Goal: Complete application form: Complete application form

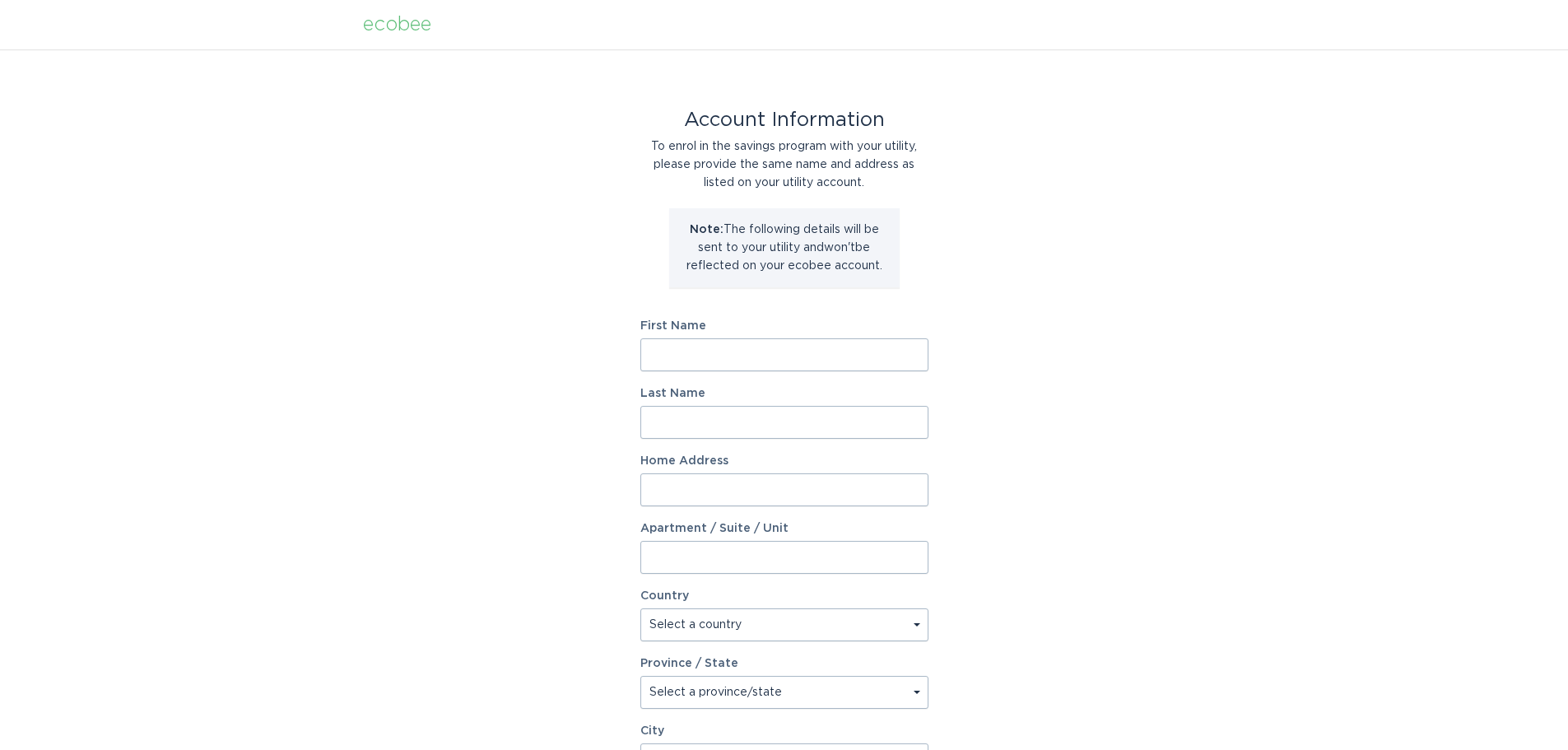
click at [1111, 354] on div "Account Information To enrol in the savings program with your utility, please p…" at bounding box center [784, 504] width 1568 height 909
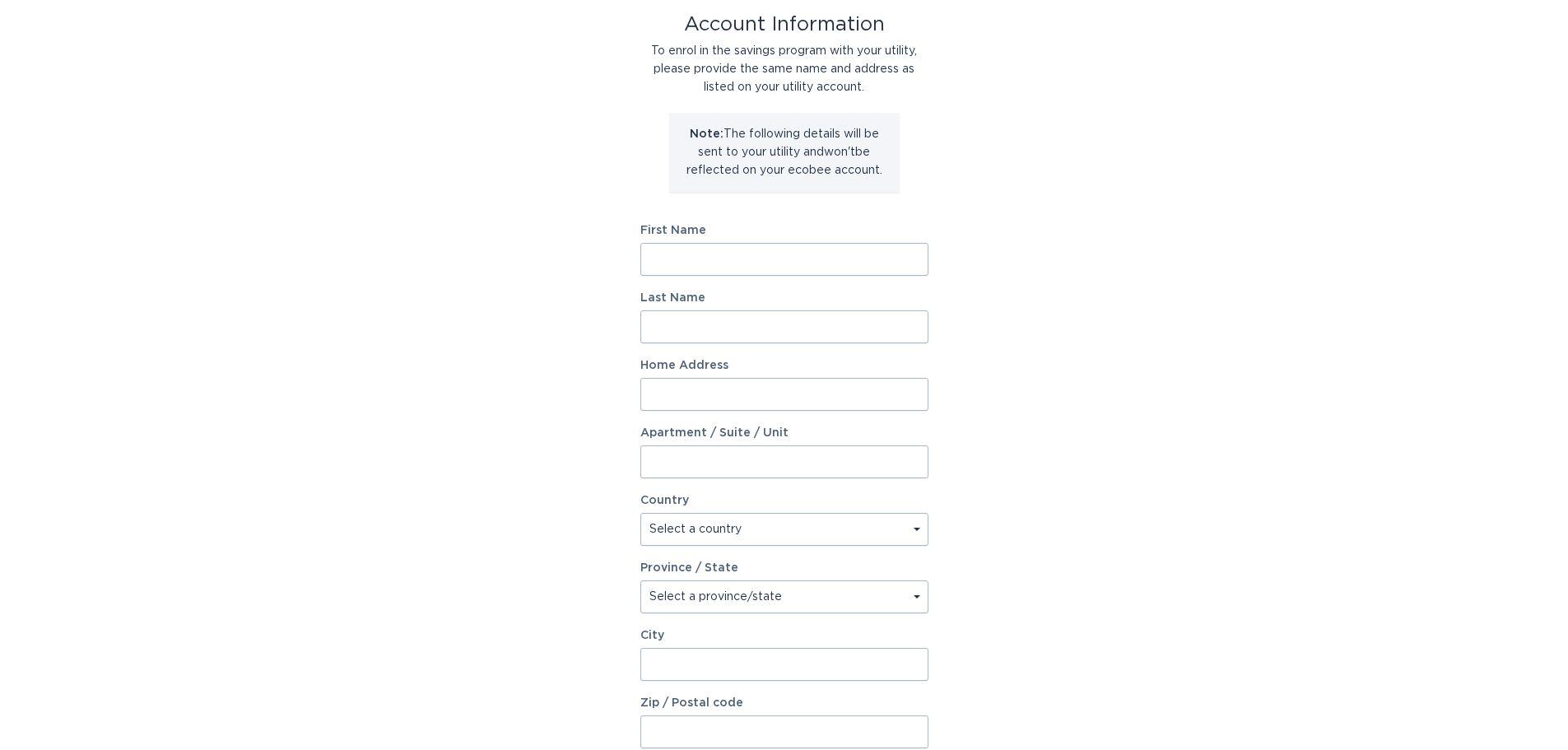
scroll to position [82, 0]
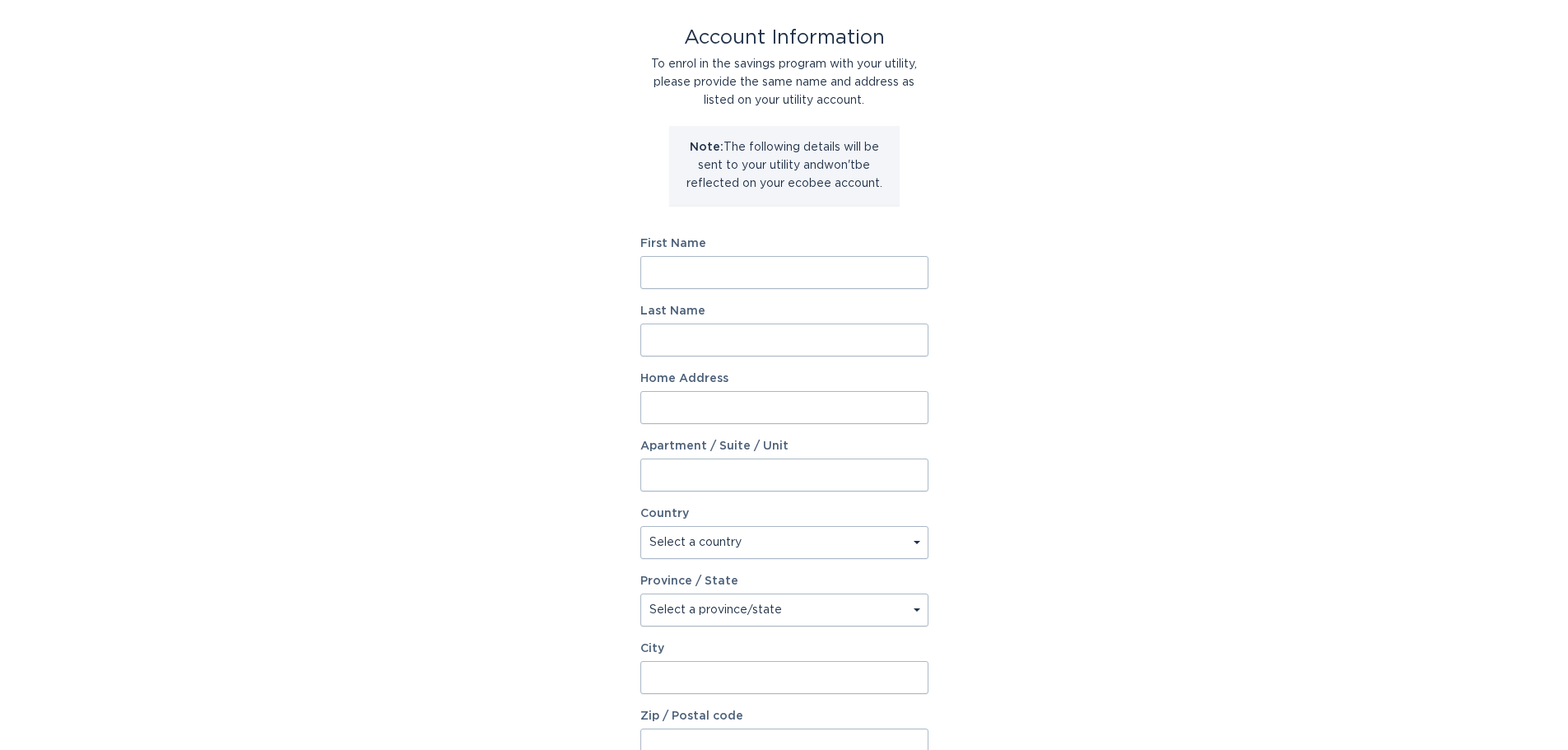
click at [761, 271] on input "First Name" at bounding box center [784, 272] width 288 height 33
click at [1373, 149] on div "Account Information To enrol in the savings program with your utility, please p…" at bounding box center [784, 421] width 1568 height 909
drag, startPoint x: 1152, startPoint y: 450, endPoint x: 1144, endPoint y: 439, distance: 13.6
click at [1152, 449] on div "Account Information To enrol in the savings program with your utility, please p…" at bounding box center [784, 421] width 1568 height 909
click at [704, 285] on input "First Name" at bounding box center [784, 272] width 288 height 33
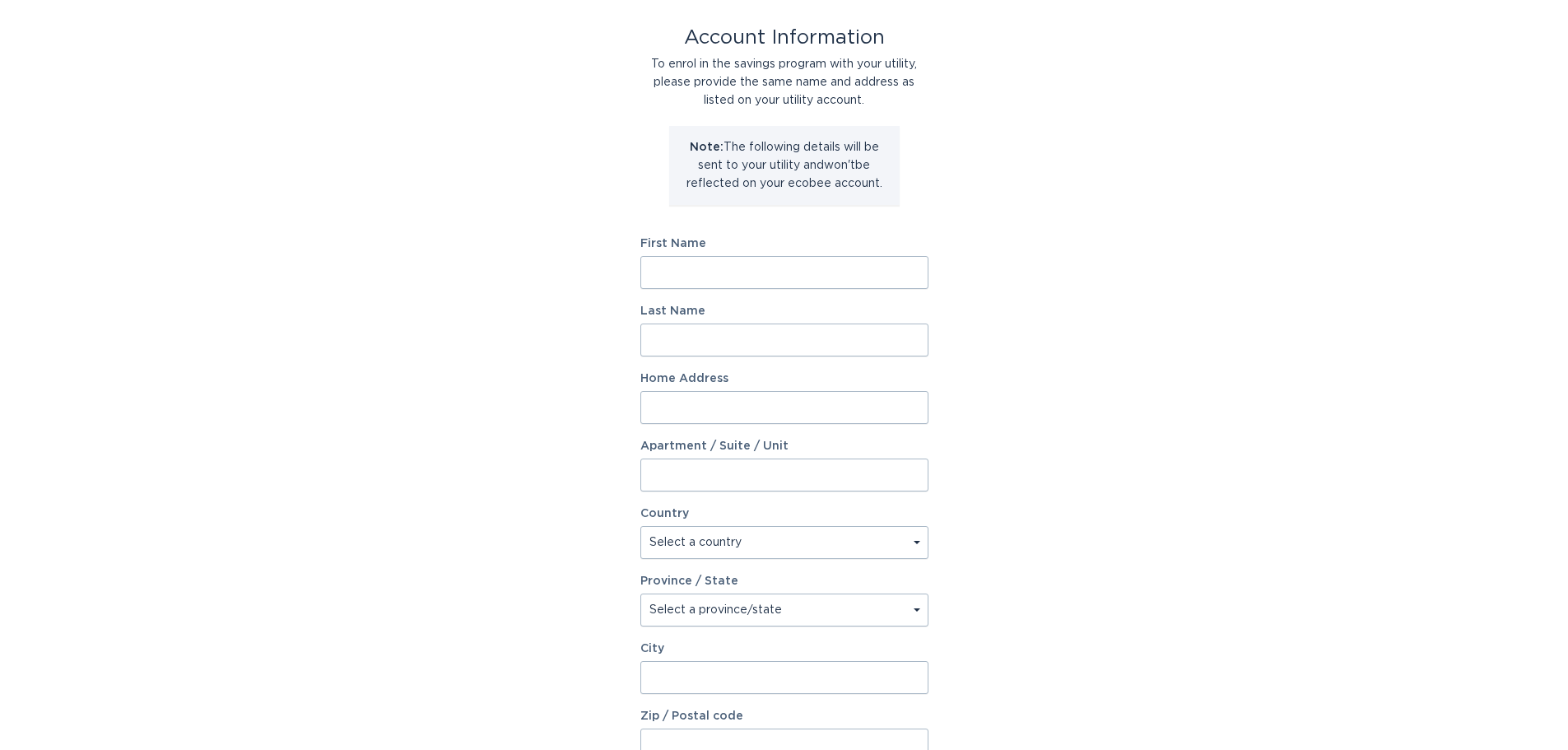
type input "[PERSON_NAME]"
type input "[STREET_ADDRESS][PERSON_NAME]"
select select "US"
type input "Tempe"
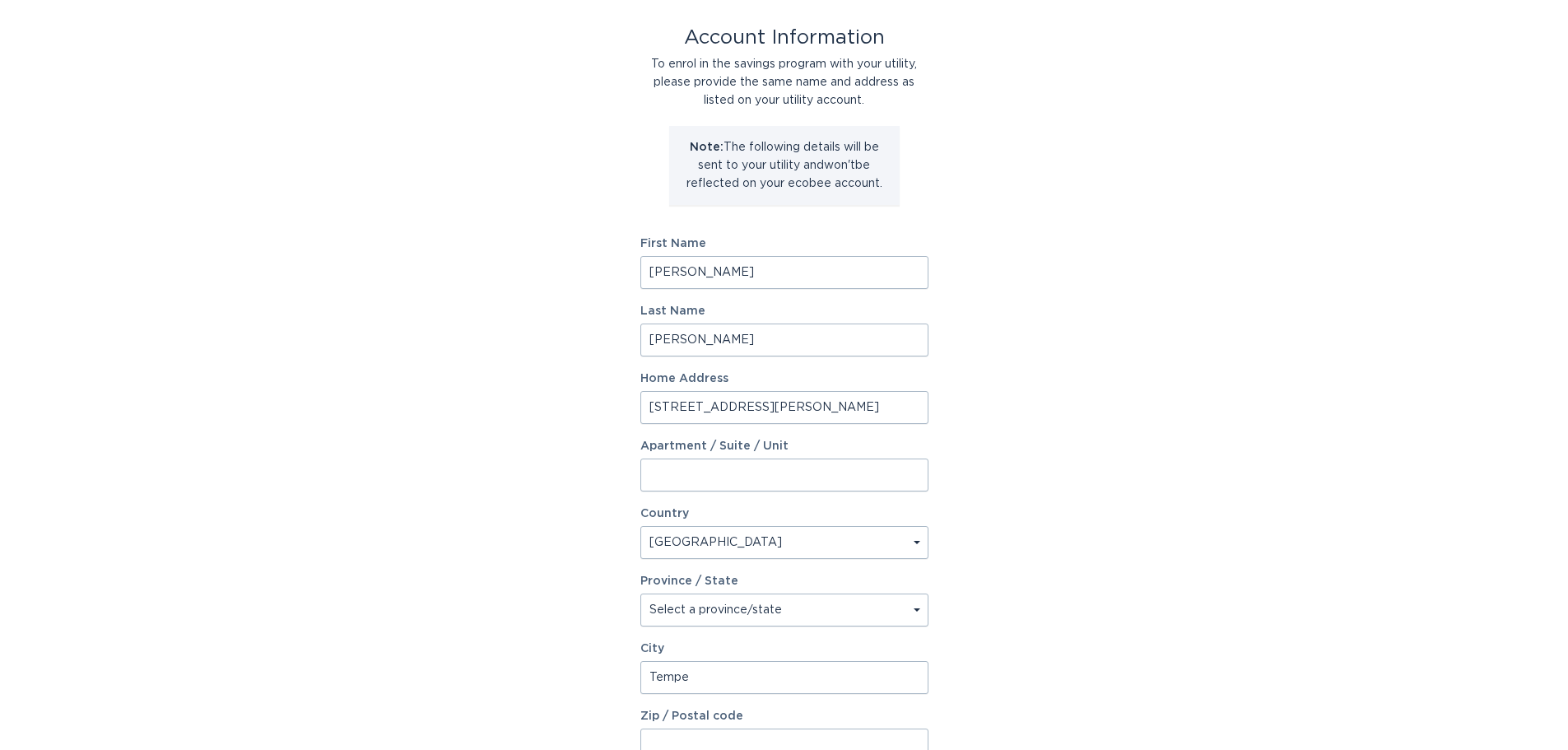
type input "85288"
select select "AZ"
click at [1223, 367] on div "Account Information To enrol in the savings program with your utility, please p…" at bounding box center [784, 421] width 1568 height 909
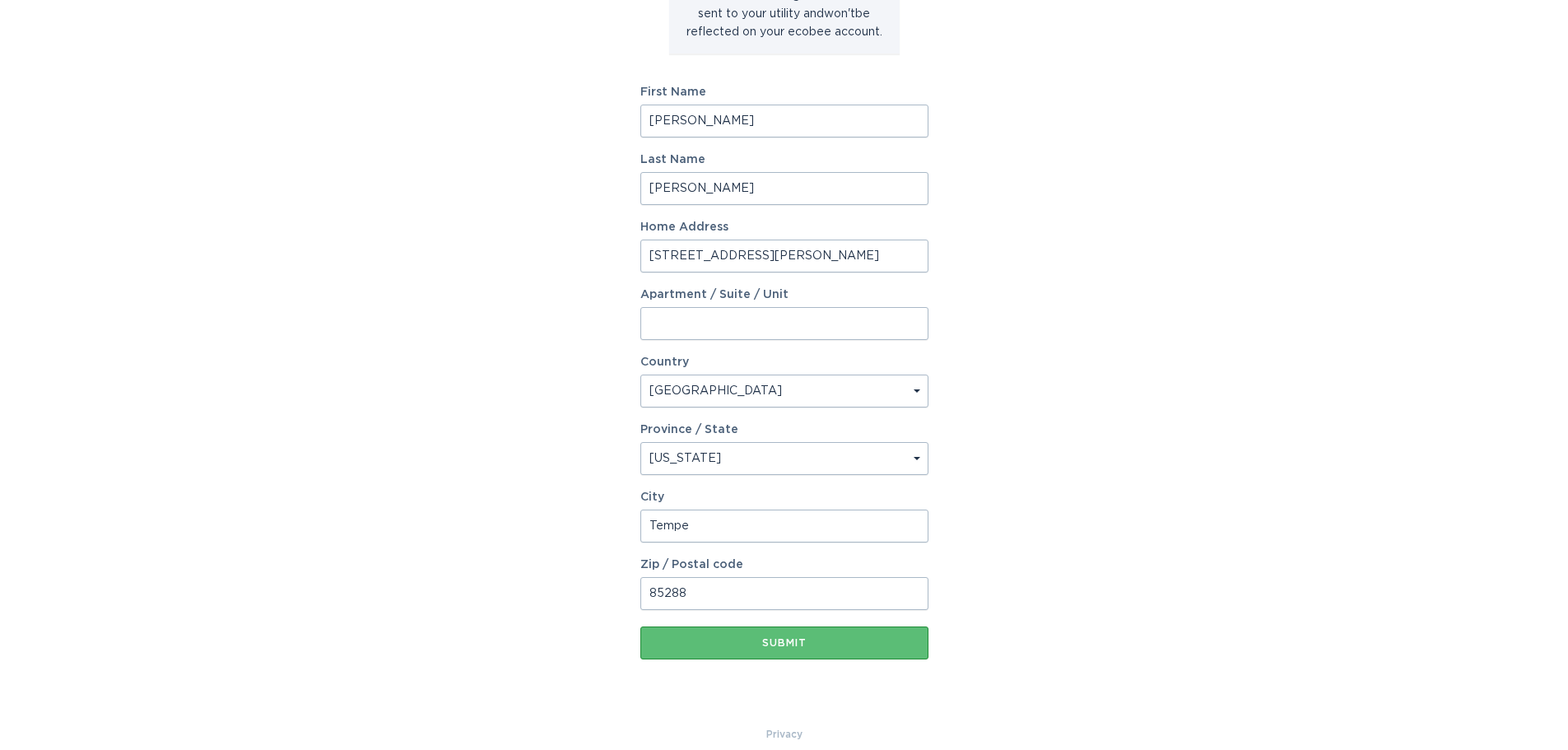
scroll to position [252, 0]
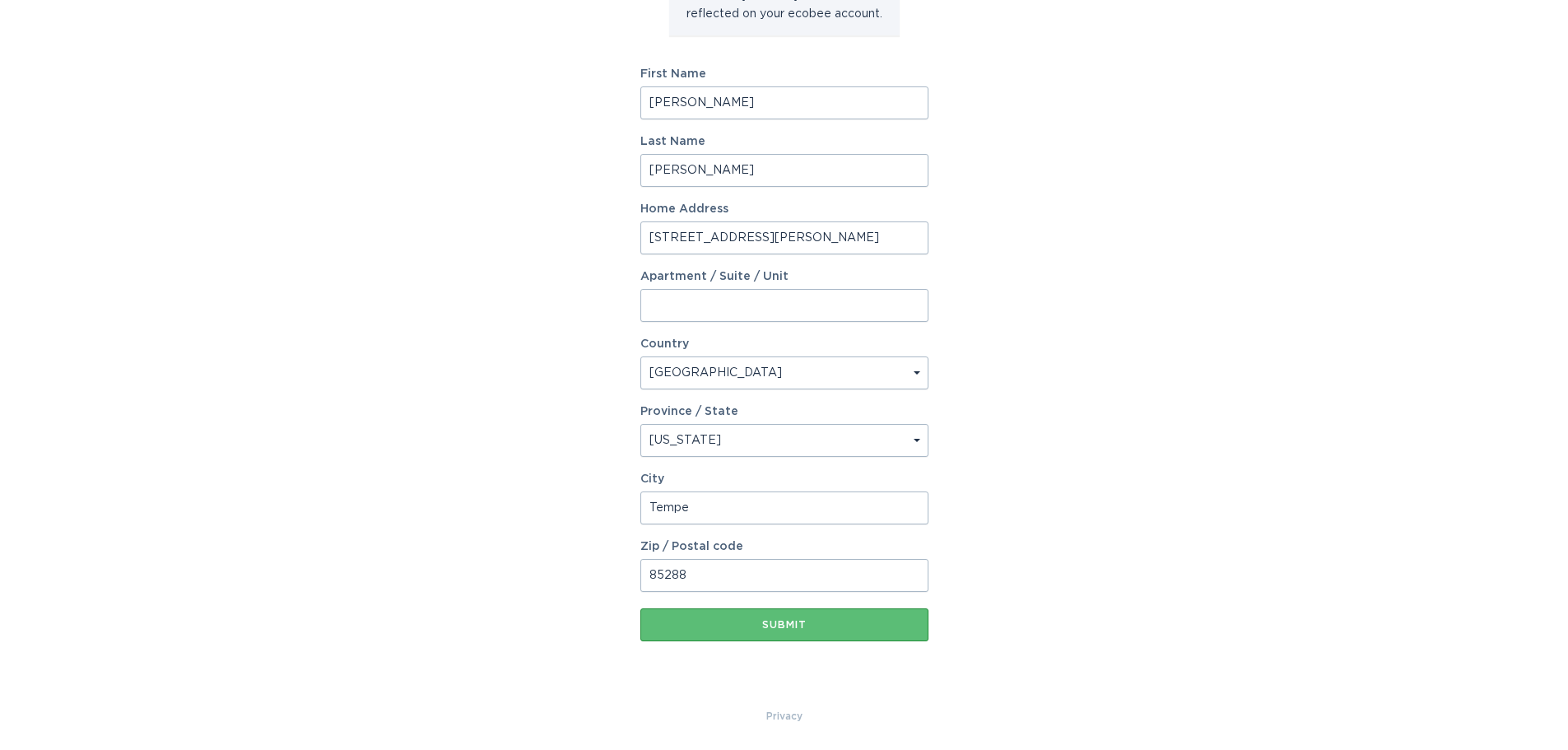
click at [1077, 387] on div "Account Information To enrol in the savings program with your utility, please p…" at bounding box center [784, 252] width 1568 height 909
click at [807, 614] on button "Submit" at bounding box center [784, 624] width 288 height 33
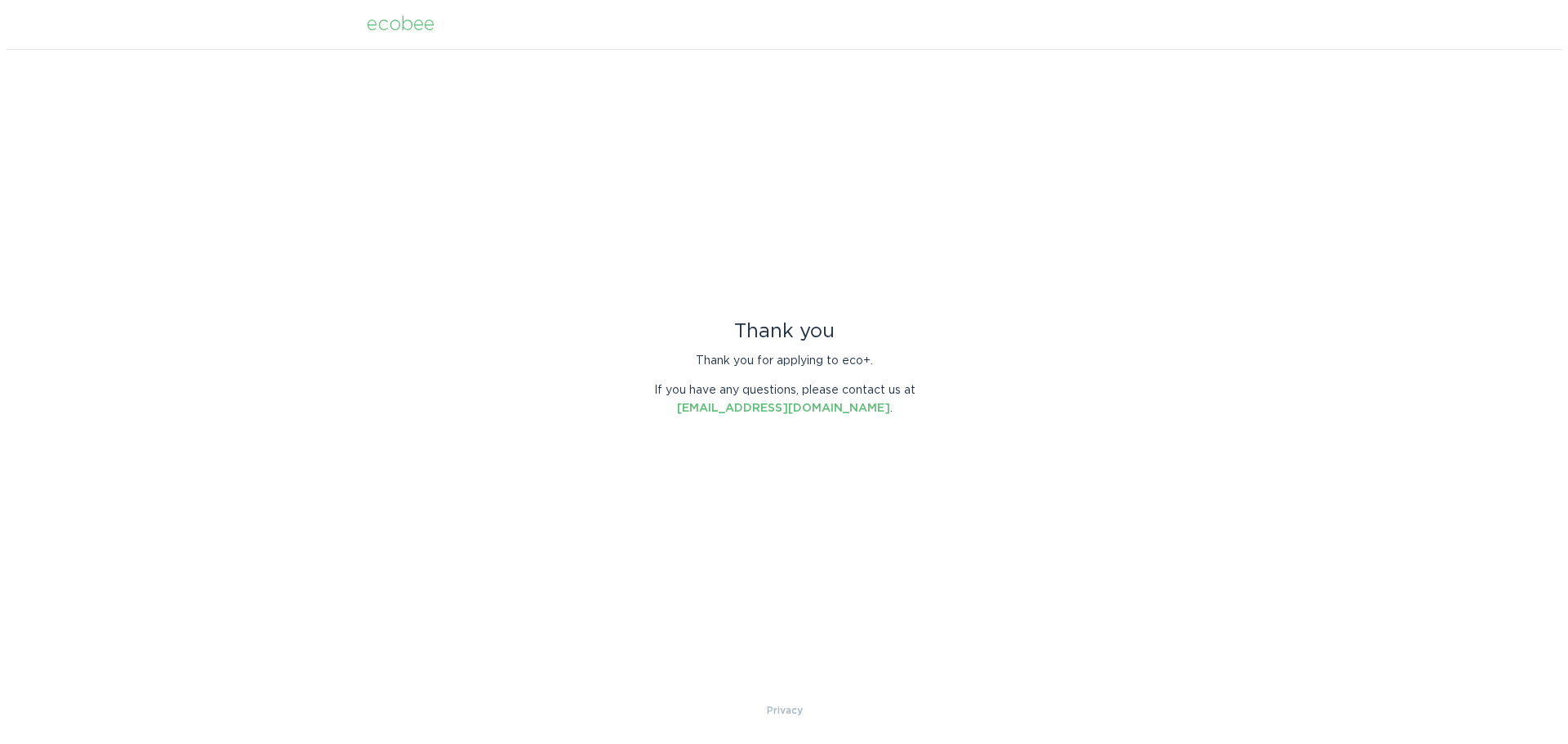
scroll to position [0, 0]
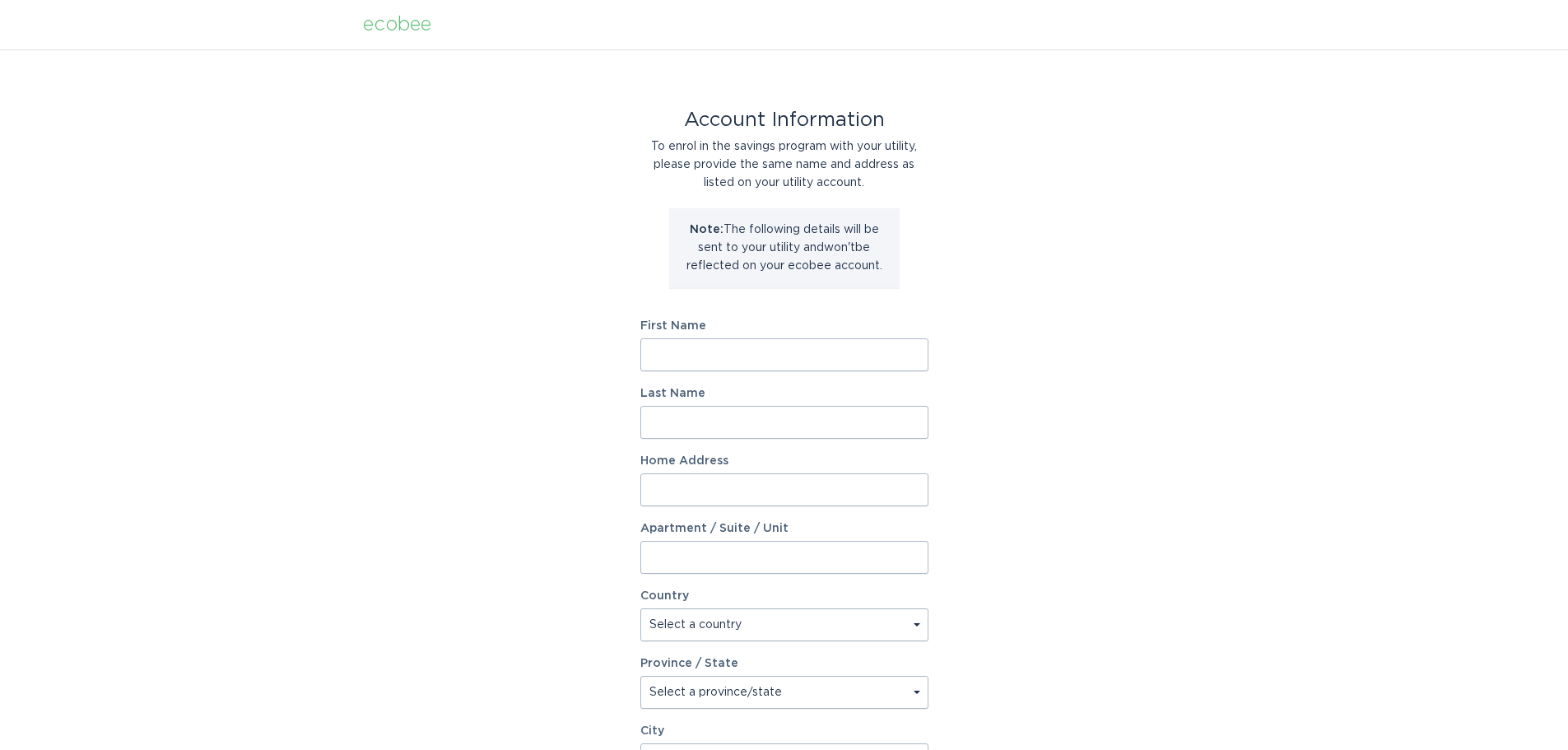
click at [738, 352] on input "First Name" at bounding box center [784, 354] width 288 height 33
type input "Daniel"
type input "Reed"
type input "1375 N. Miller Road"
select select "US"
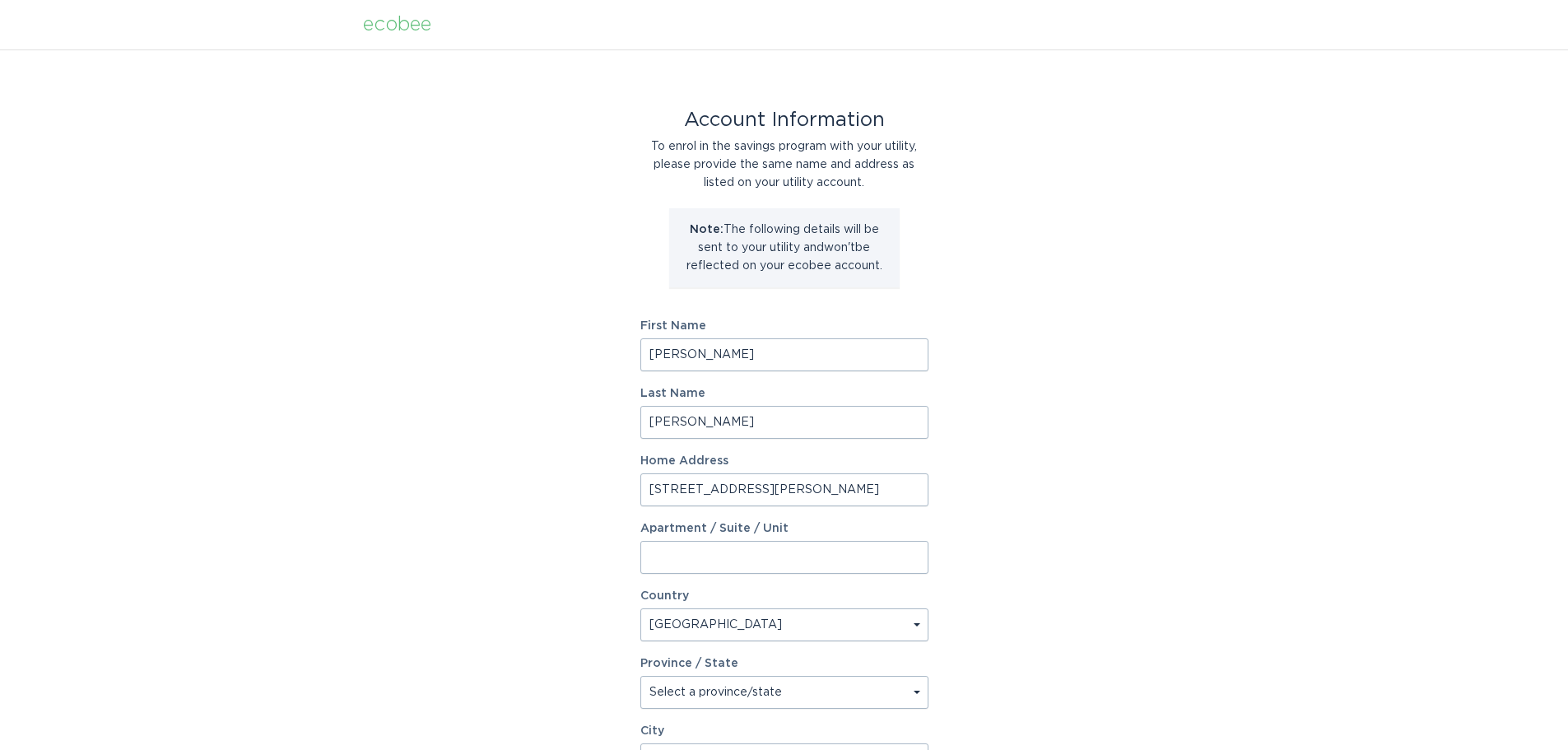
type input "Tempe"
type input "85288"
select select "AZ"
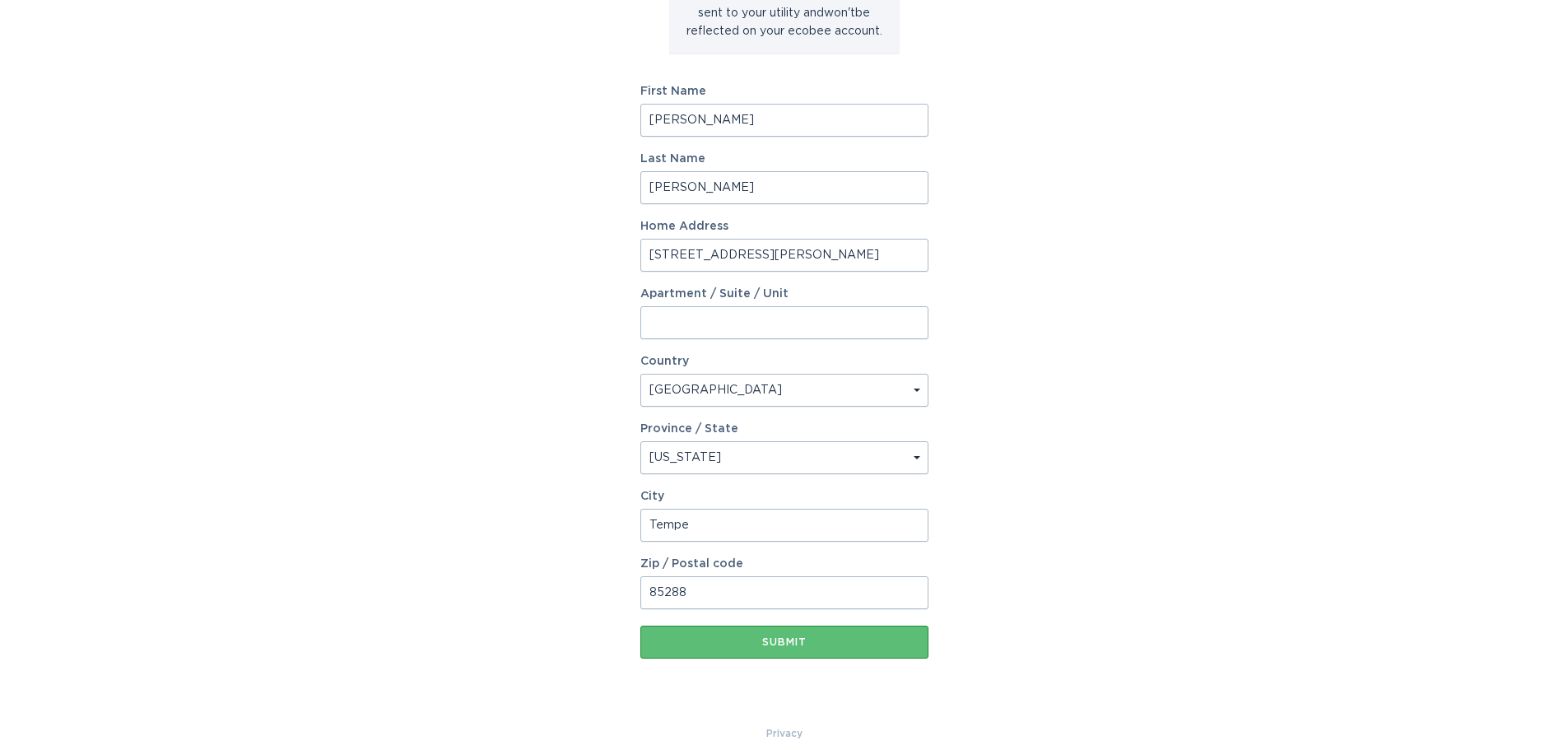
scroll to position [252, 0]
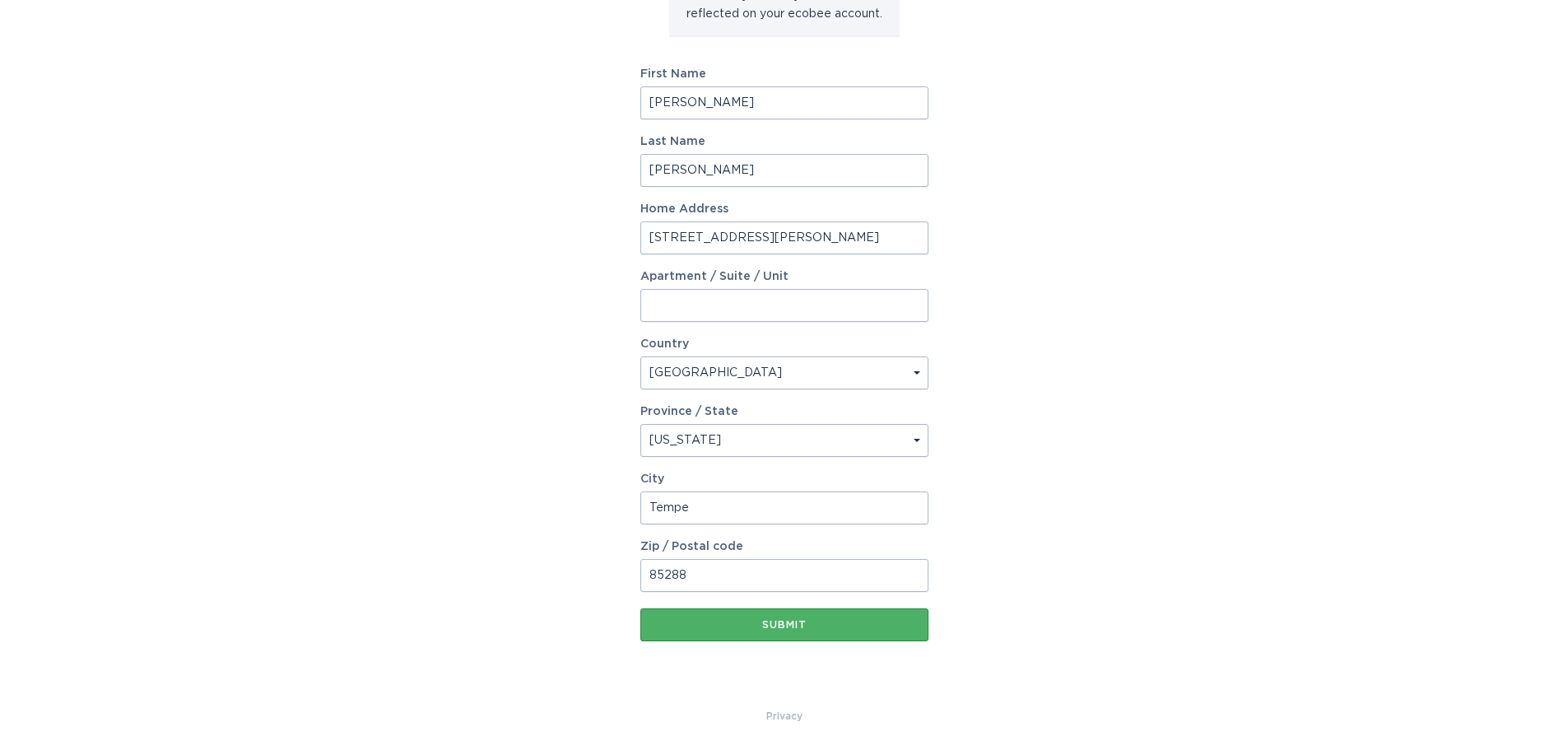
click at [832, 612] on button "Submit" at bounding box center [784, 624] width 288 height 33
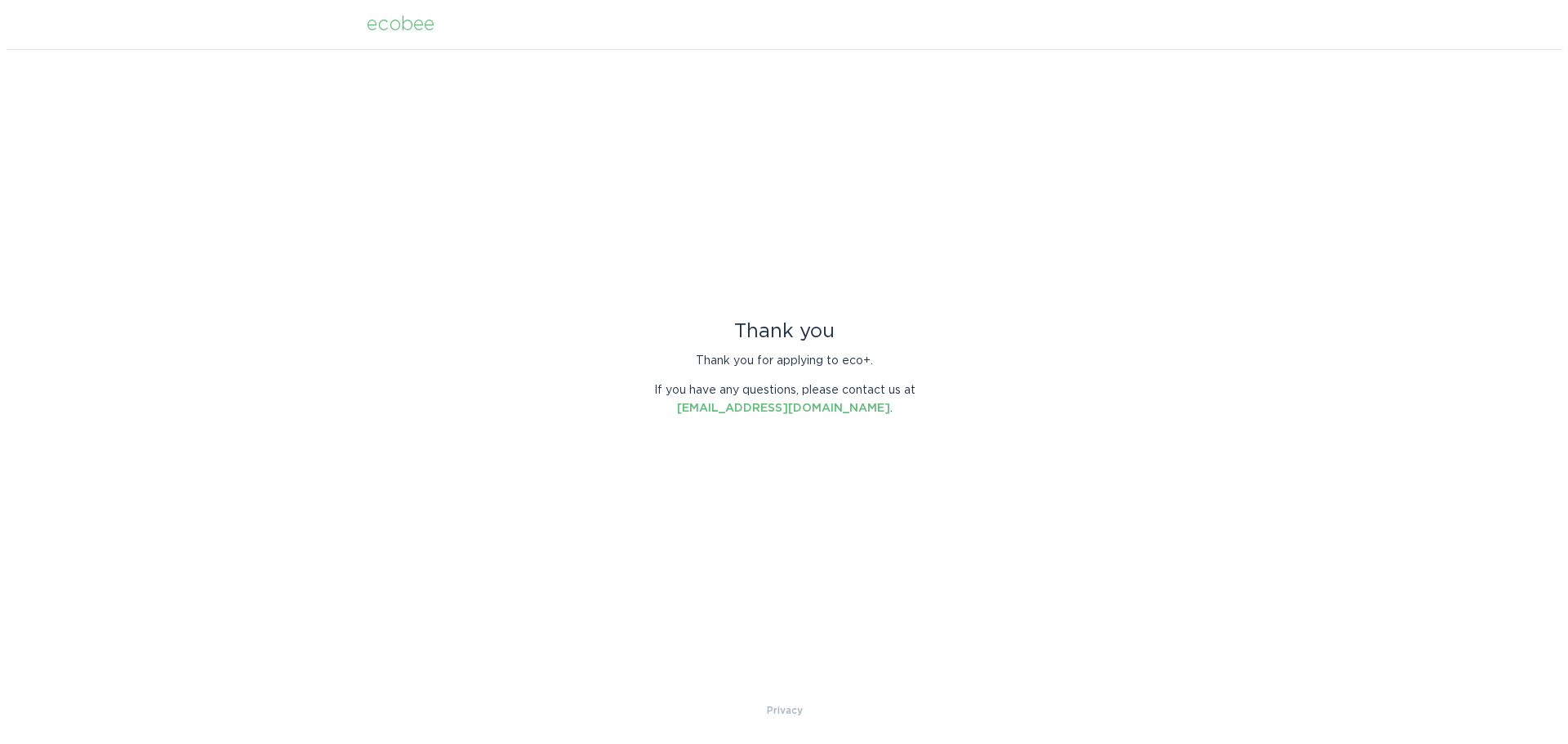
scroll to position [0, 0]
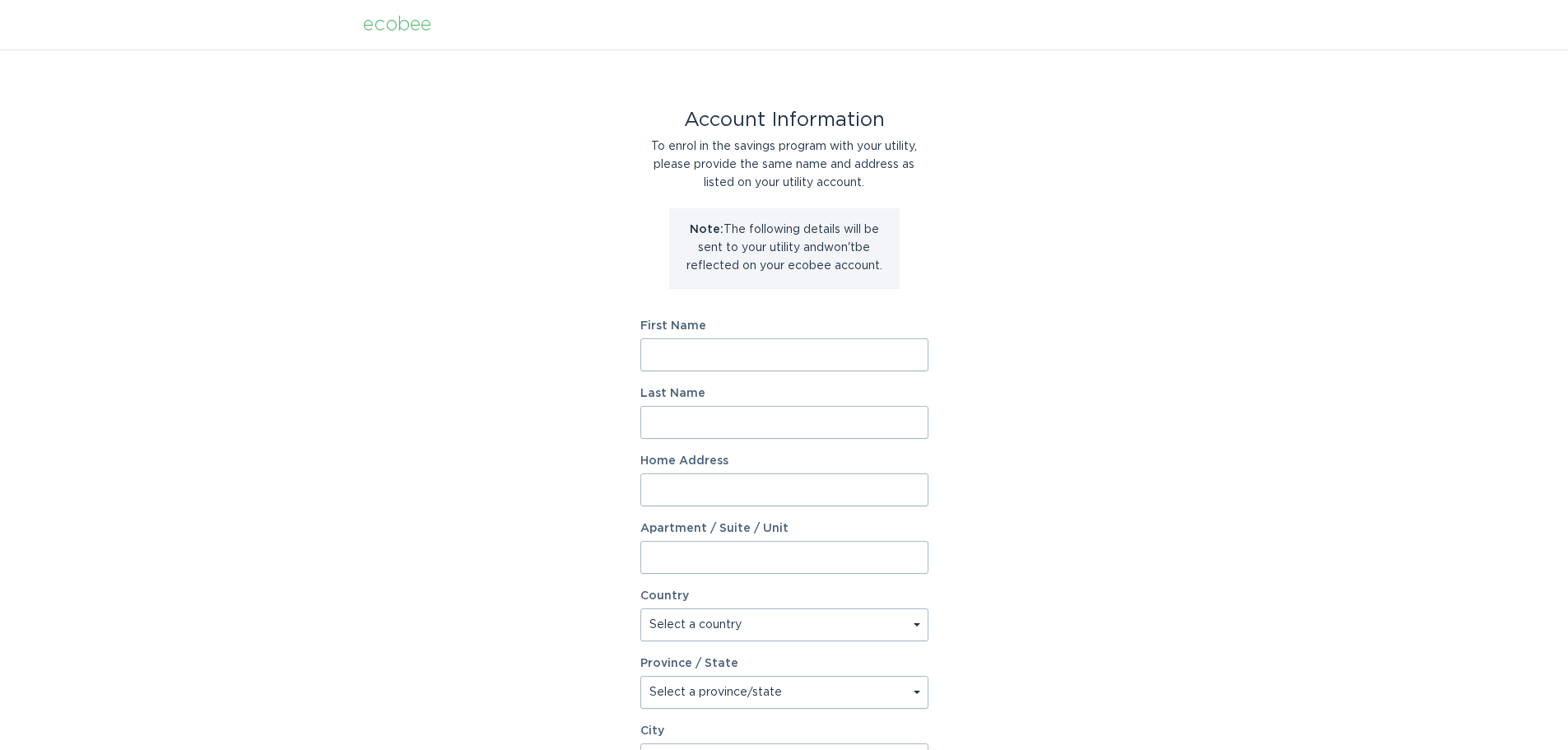
click at [672, 354] on input "First Name" at bounding box center [784, 354] width 288 height 33
type input "[PERSON_NAME]"
type input "[STREET_ADDRESS][PERSON_NAME]"
select select "US"
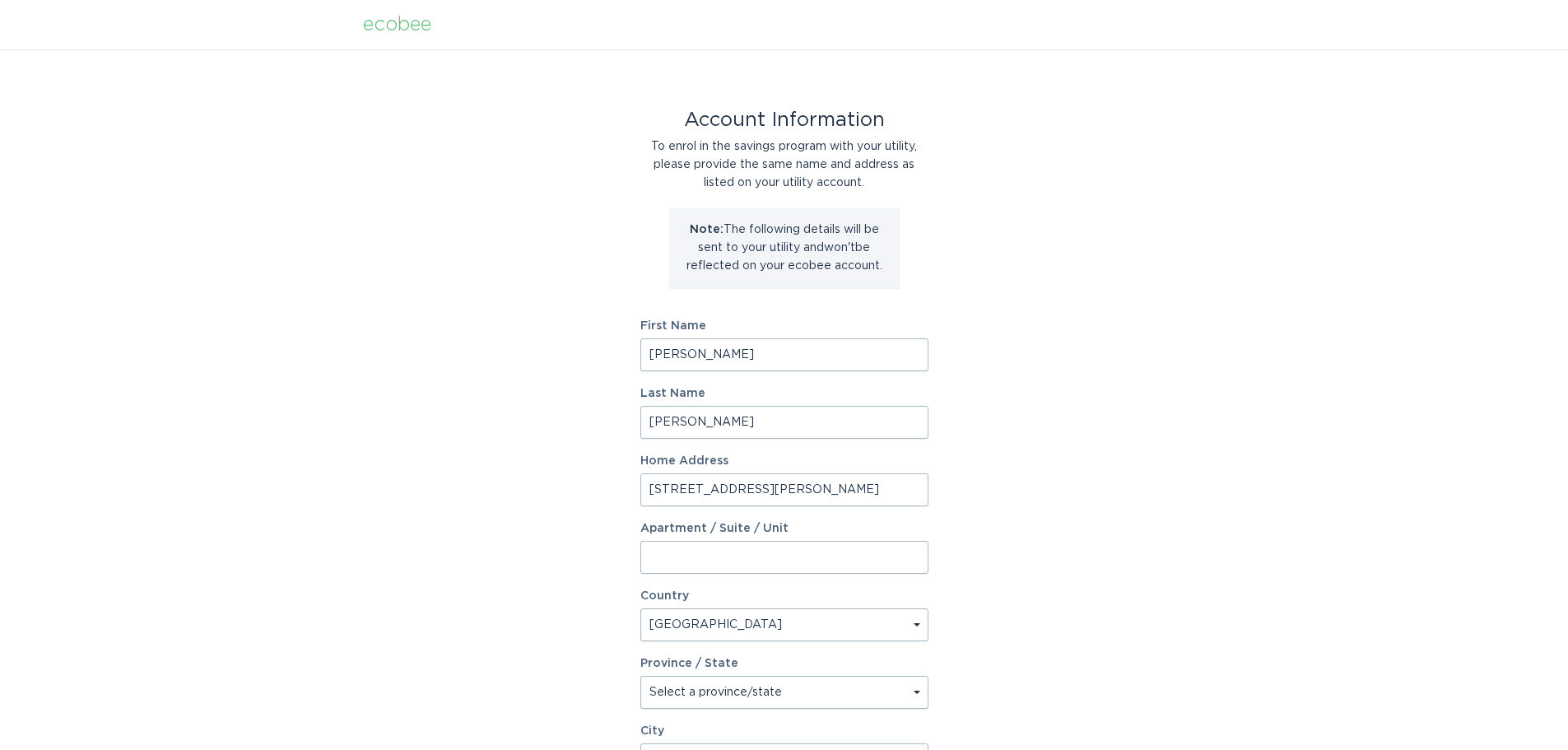
type input "Tempe"
type input "85288"
select select "AZ"
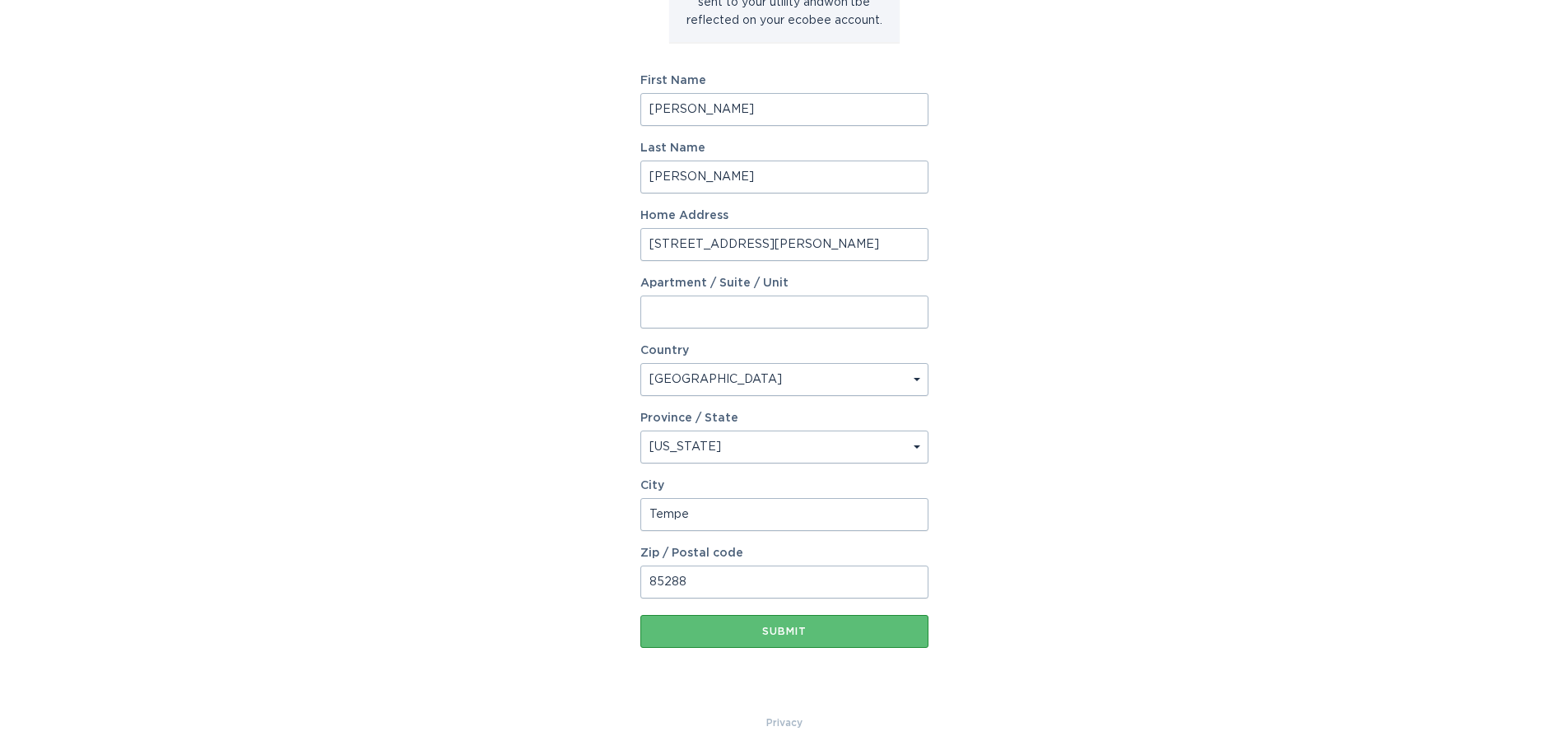
scroll to position [252, 0]
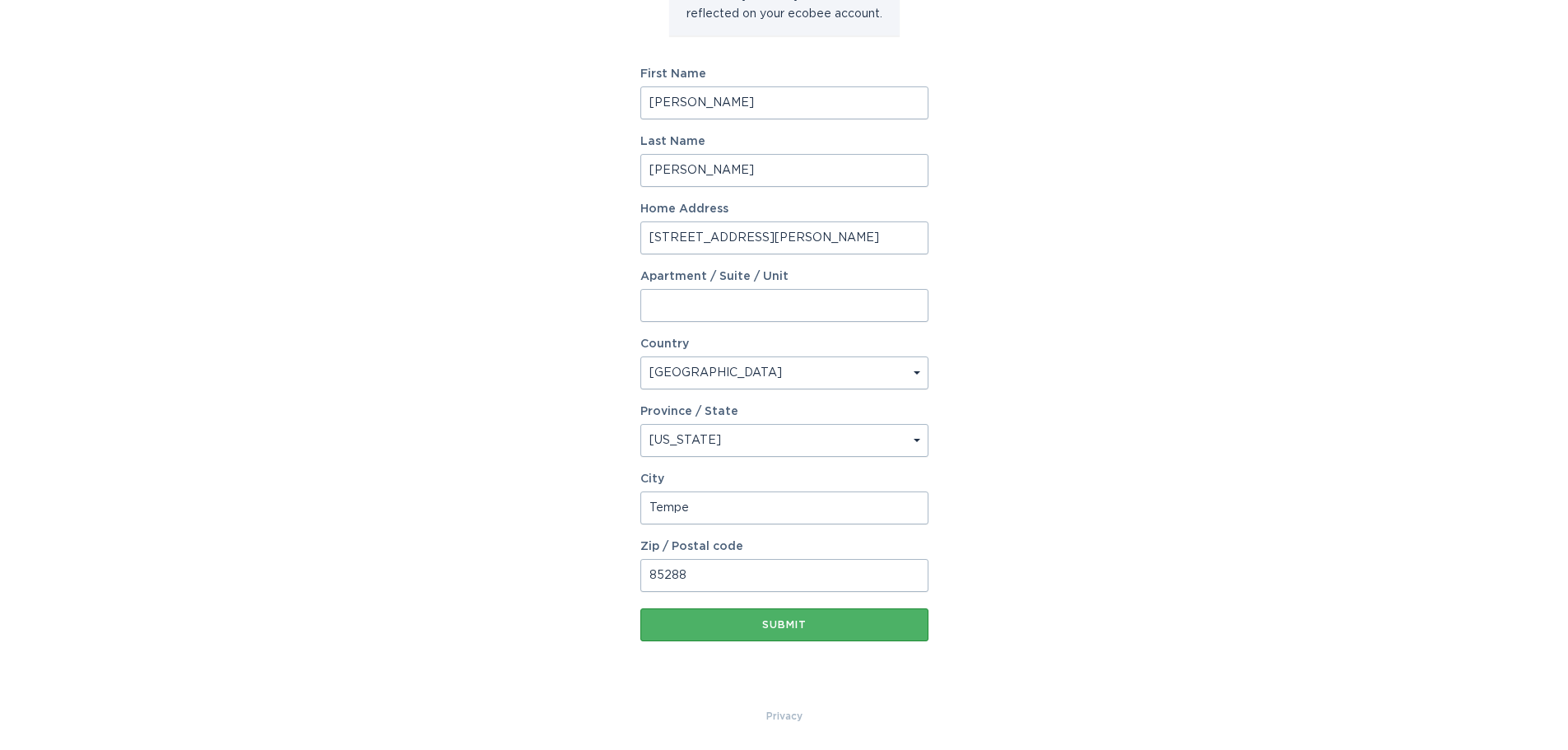
click at [784, 620] on div "Submit" at bounding box center [784, 625] width 272 height 9
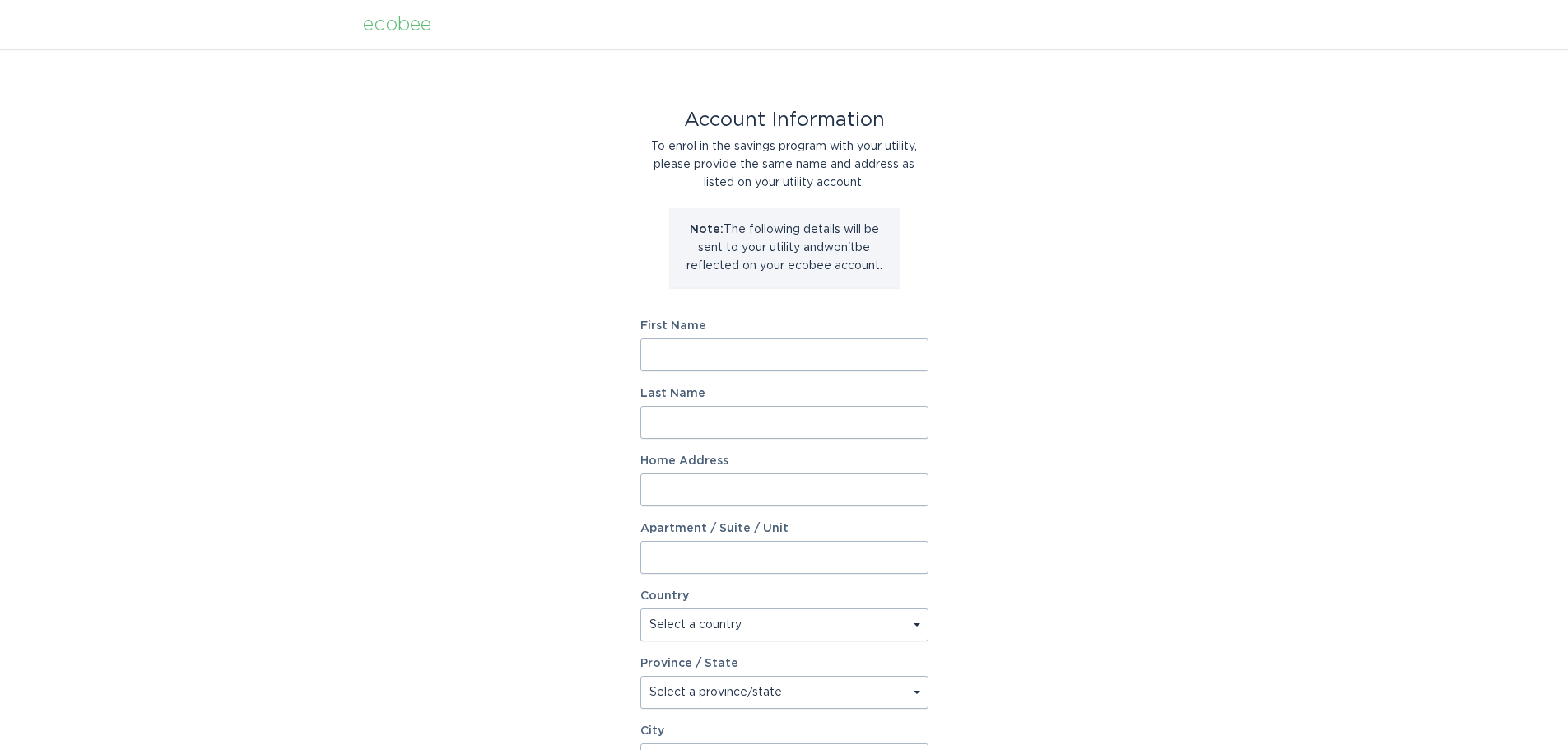
click at [789, 362] on input "First Name" at bounding box center [784, 354] width 288 height 33
type input "Daniel"
type input "Reed"
type input "1375 N. Miller Road"
select select "US"
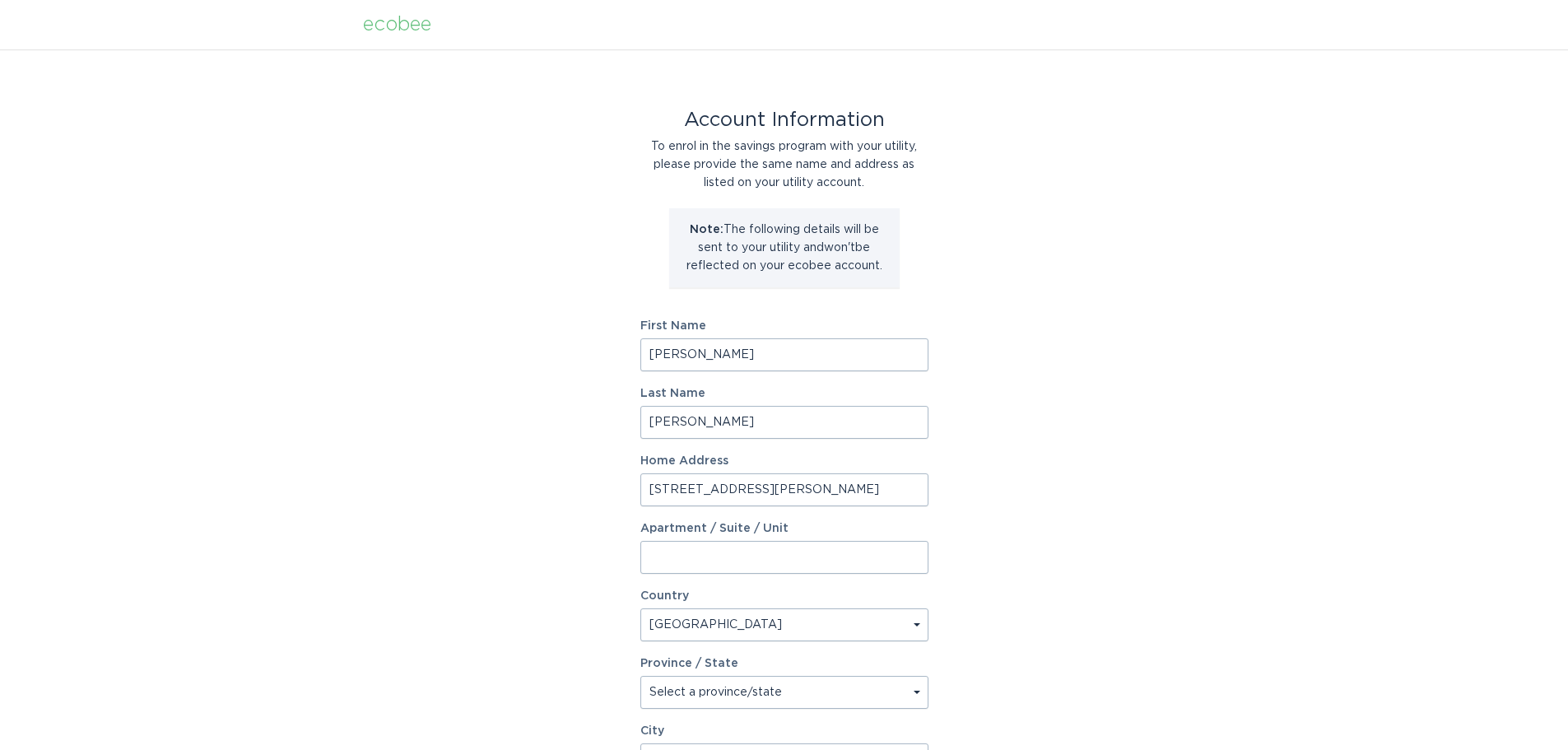
type input "Tempe"
type input "85288"
select select "AZ"
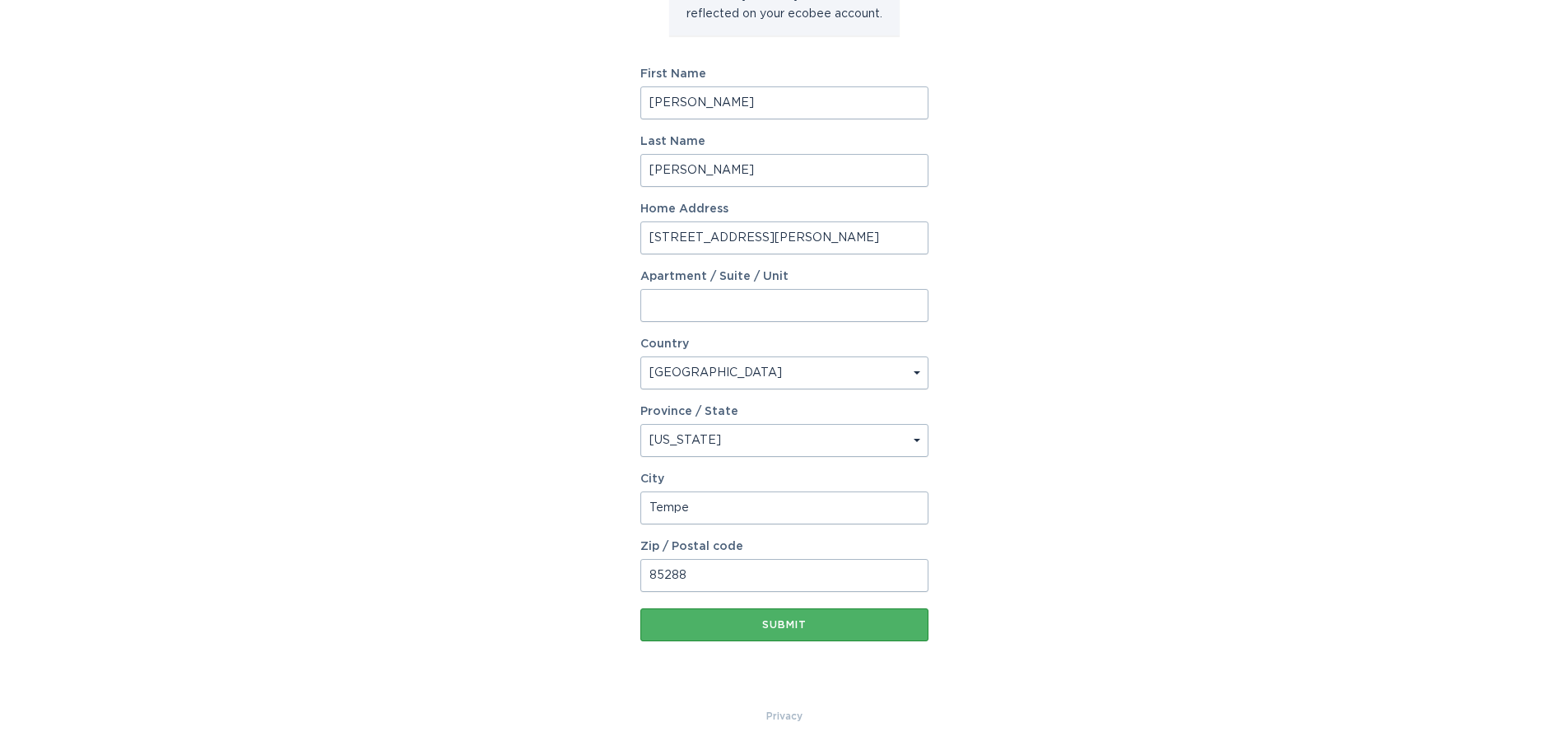
click at [774, 630] on div "Submit" at bounding box center [784, 625] width 272 height 9
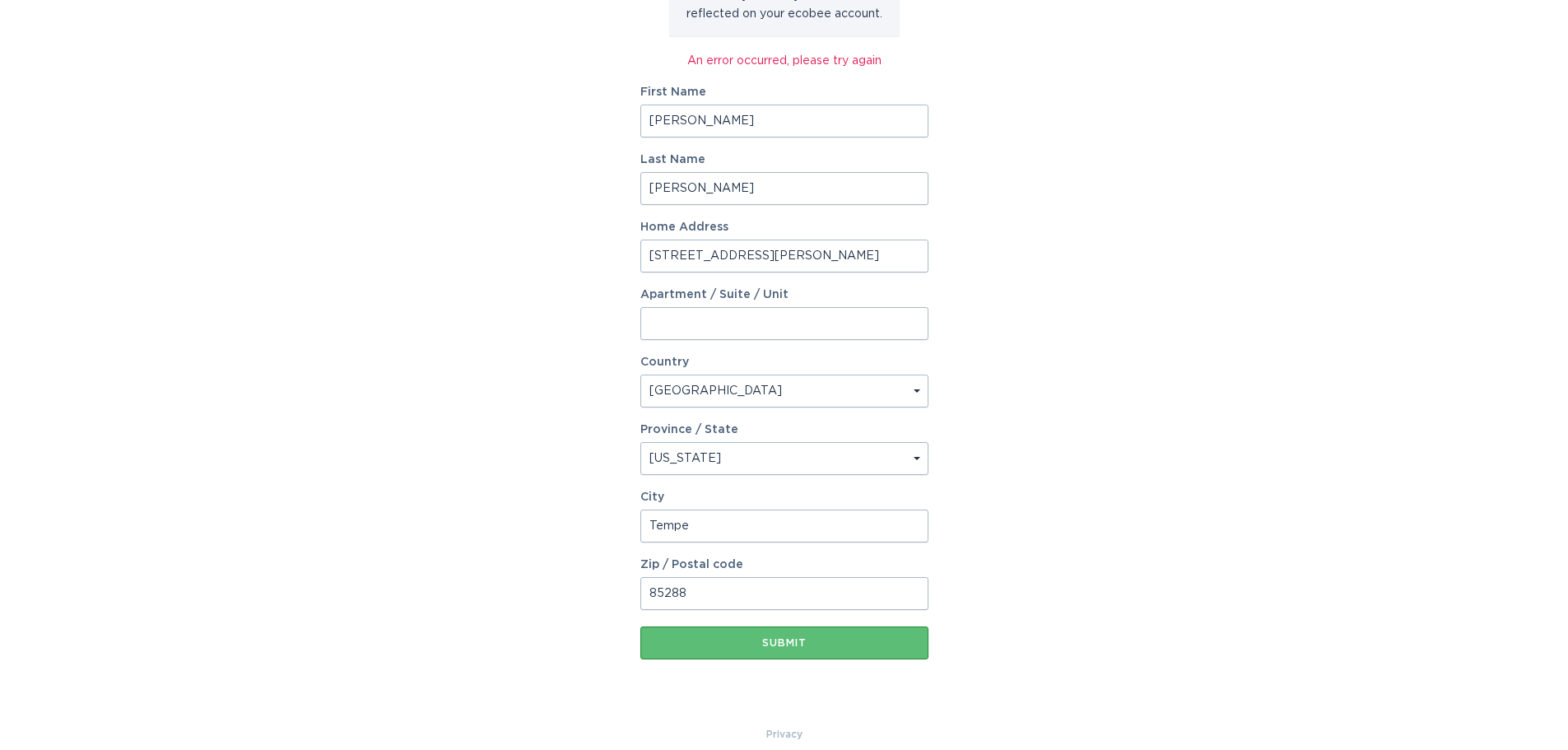
click at [1028, 606] on div "Account Information To enrol in the savings program with your utility, please p…" at bounding box center [784, 261] width 1568 height 928
click at [874, 649] on button "Submit" at bounding box center [784, 642] width 288 height 33
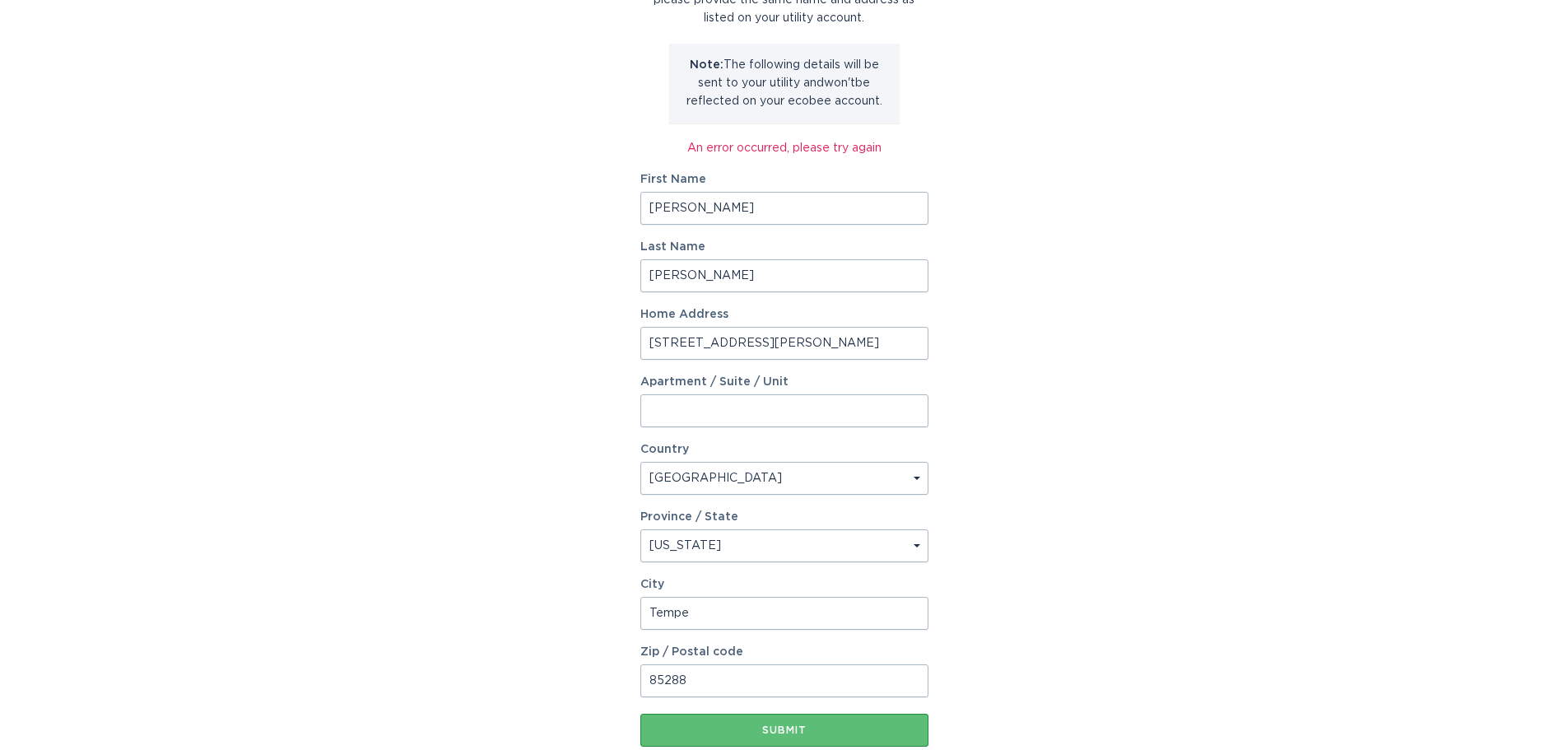
scroll to position [247, 0]
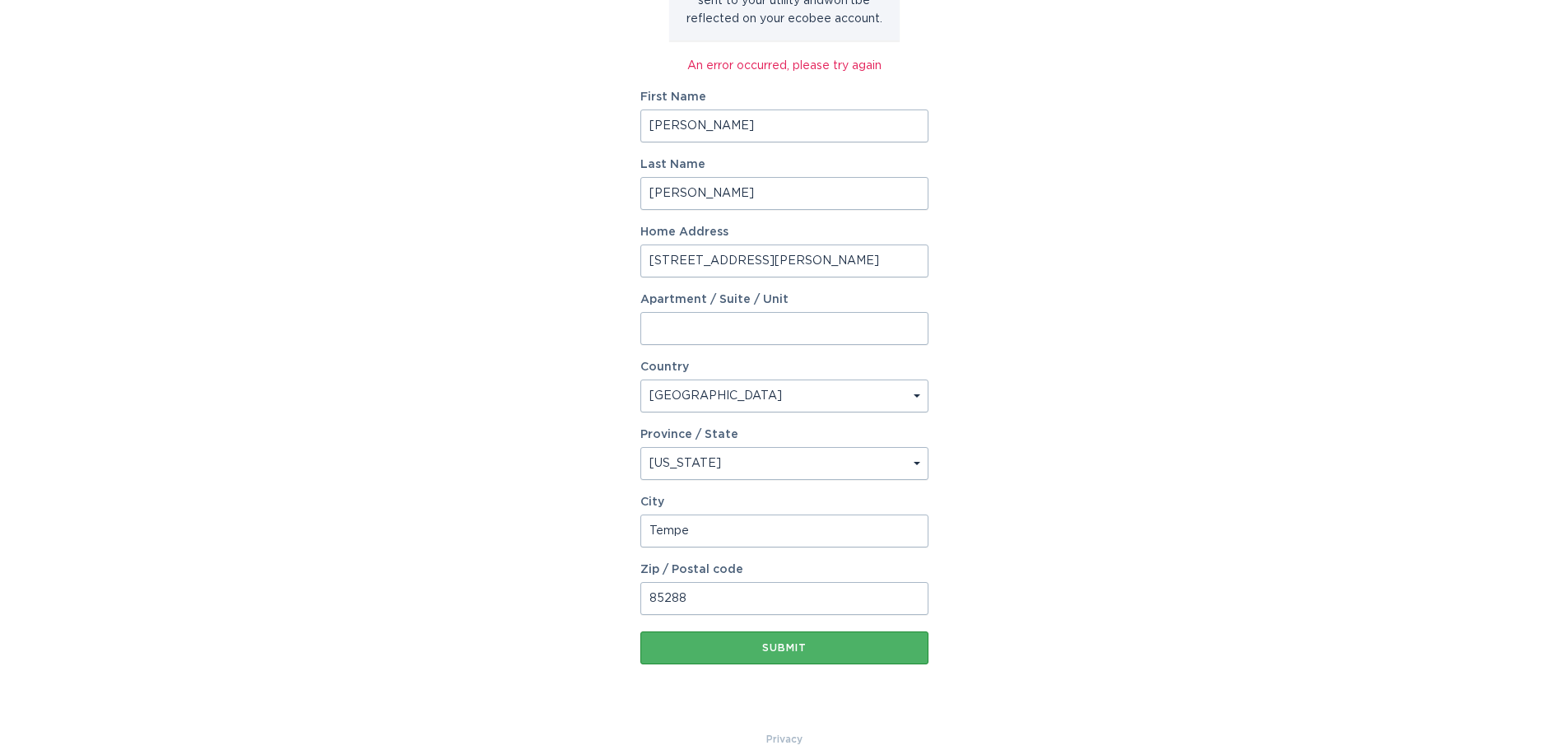
click at [801, 648] on div "Submit" at bounding box center [784, 648] width 272 height 9
click at [824, 652] on div "Submit" at bounding box center [784, 648] width 272 height 9
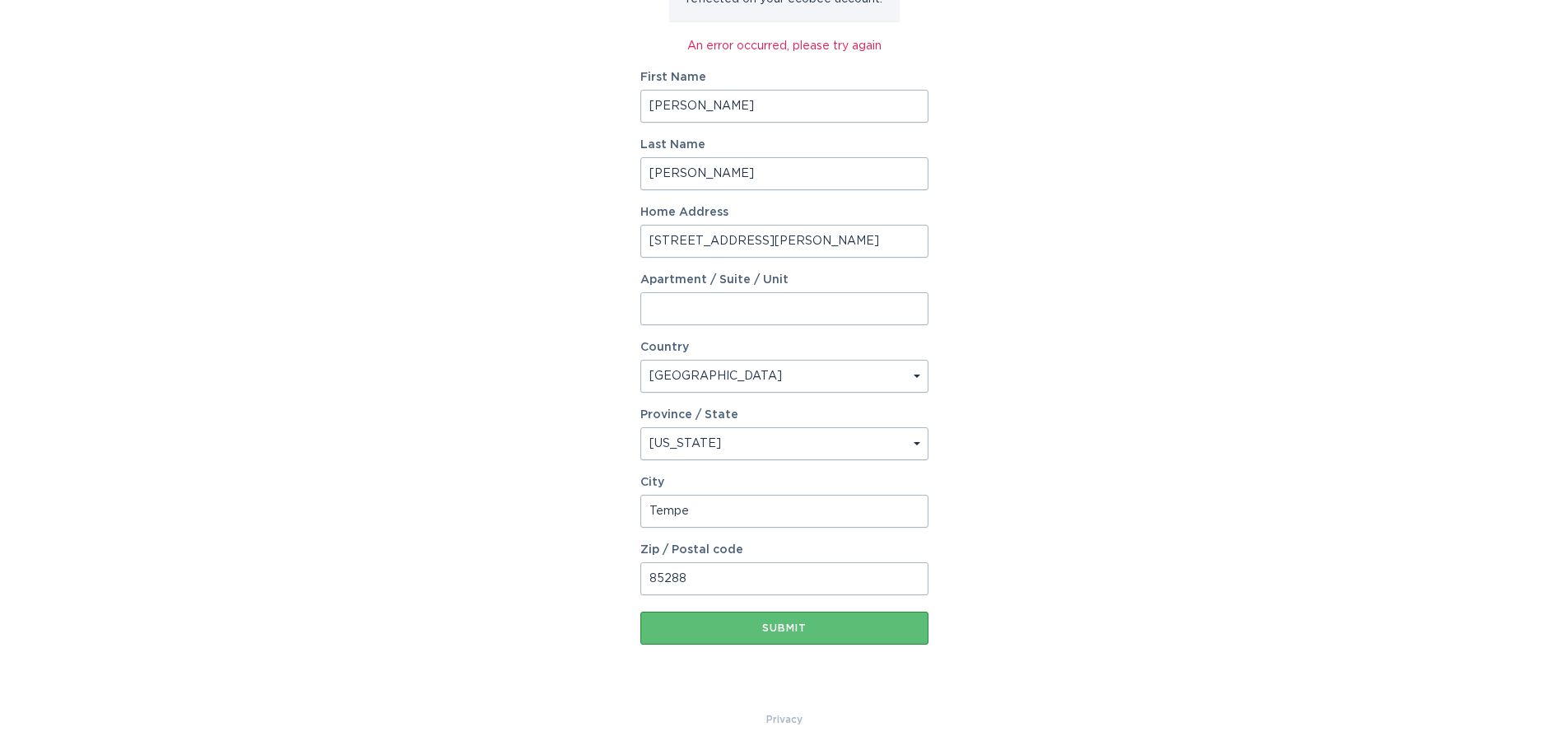
scroll to position [270, 0]
click at [776, 628] on div "Submit" at bounding box center [784, 625] width 272 height 9
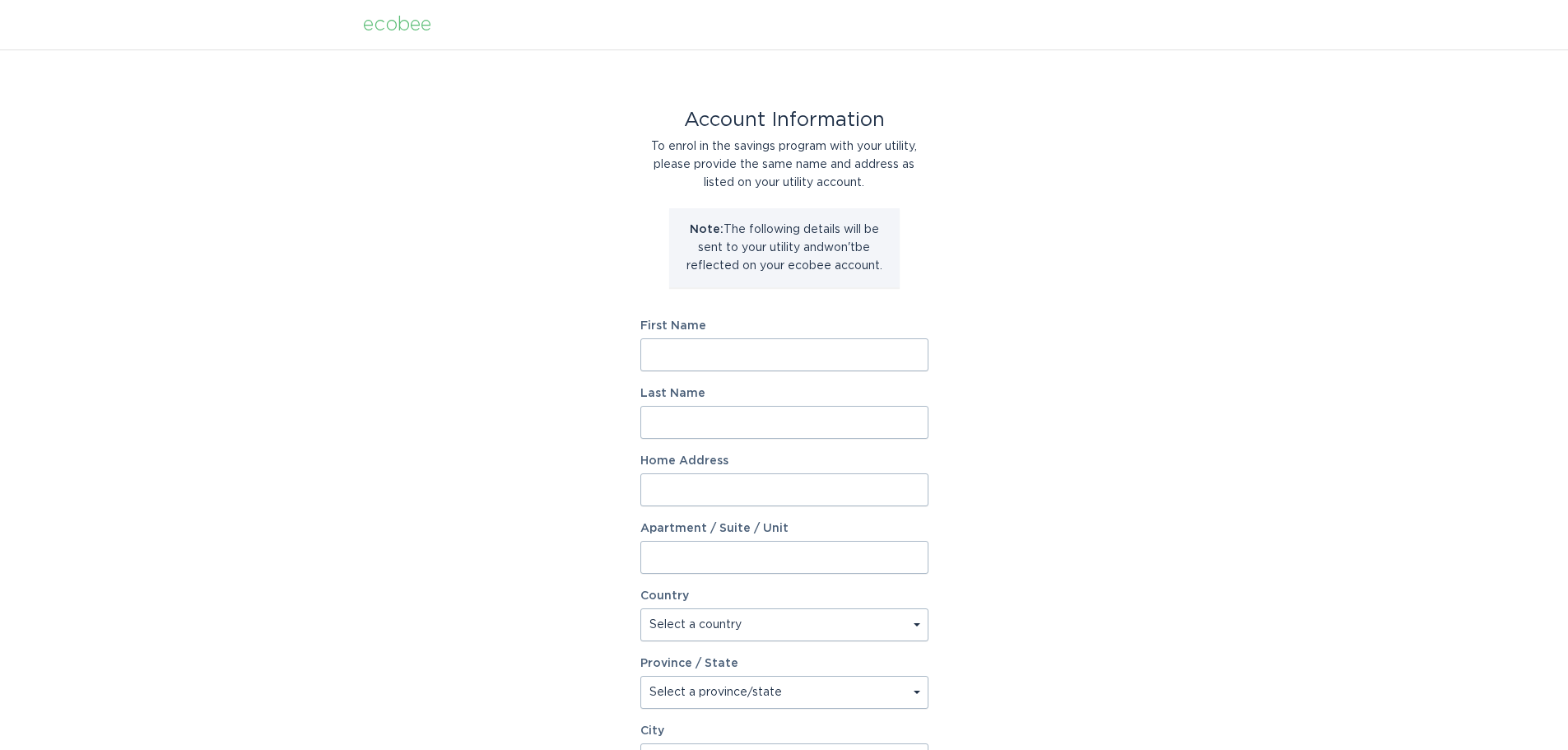
click at [790, 361] on input "First Name" at bounding box center [784, 354] width 288 height 33
type input "Daniel"
type input "Reed"
type input "1375 N. Miller Road"
select select "US"
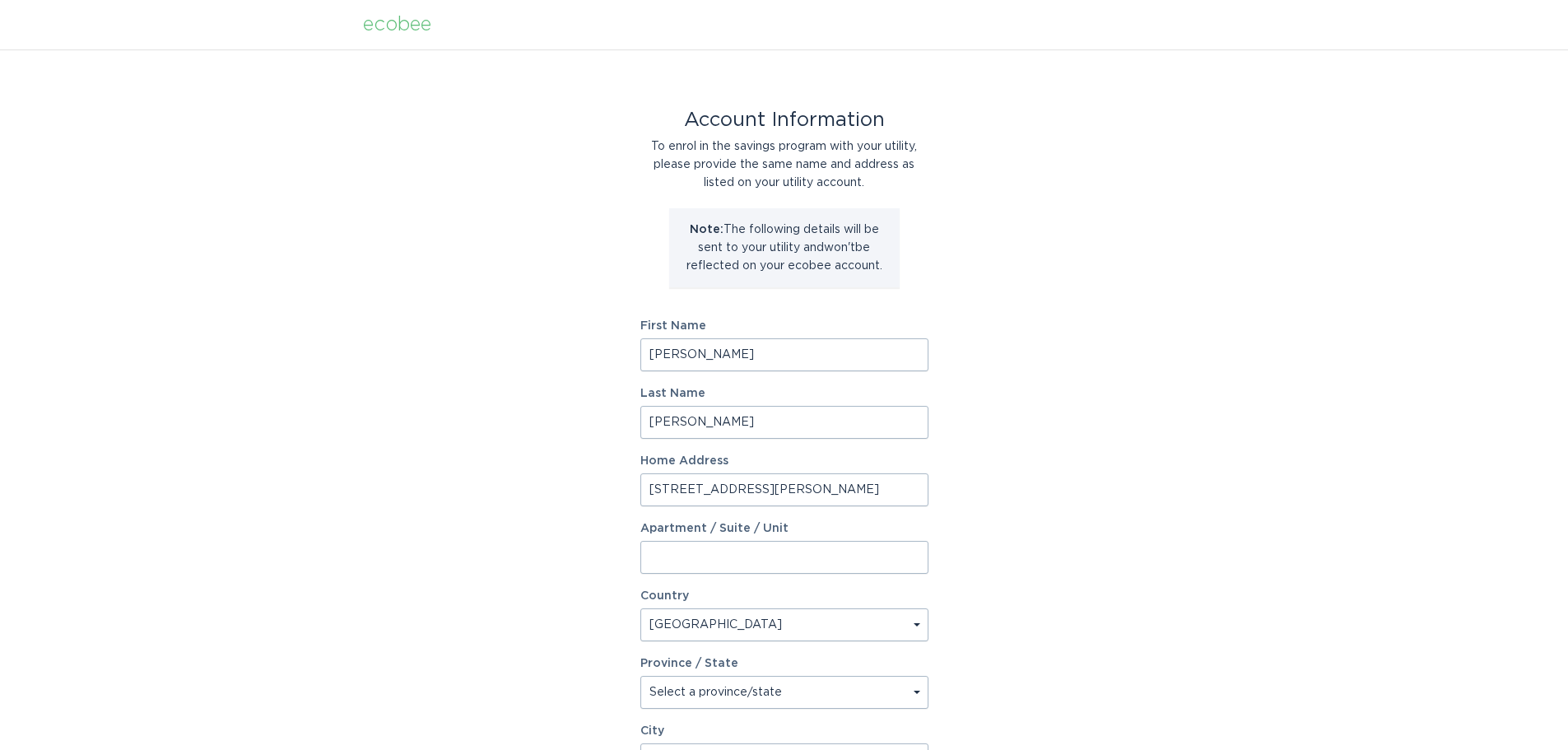
type input "Tempe"
type input "85288"
select select "AZ"
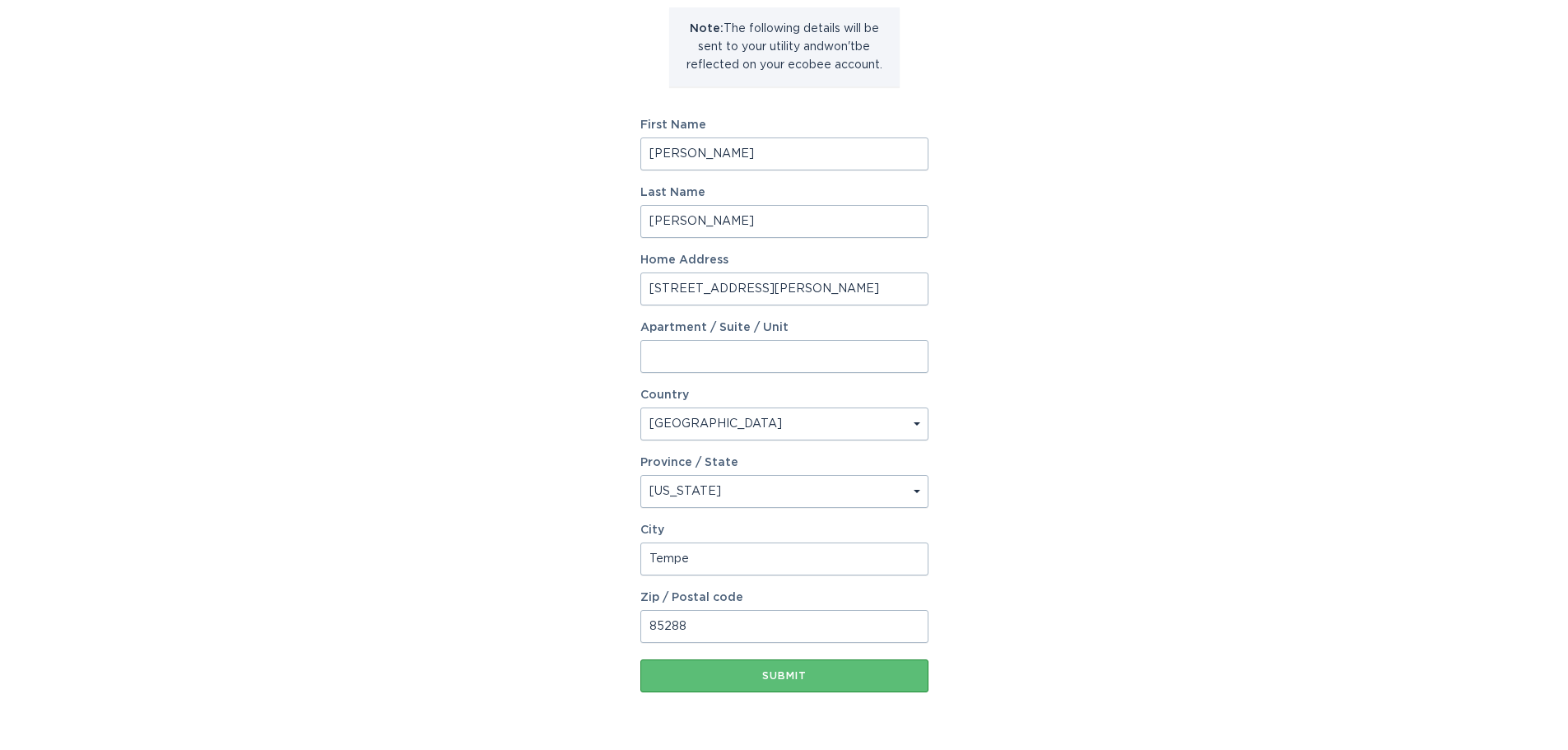
scroll to position [252, 0]
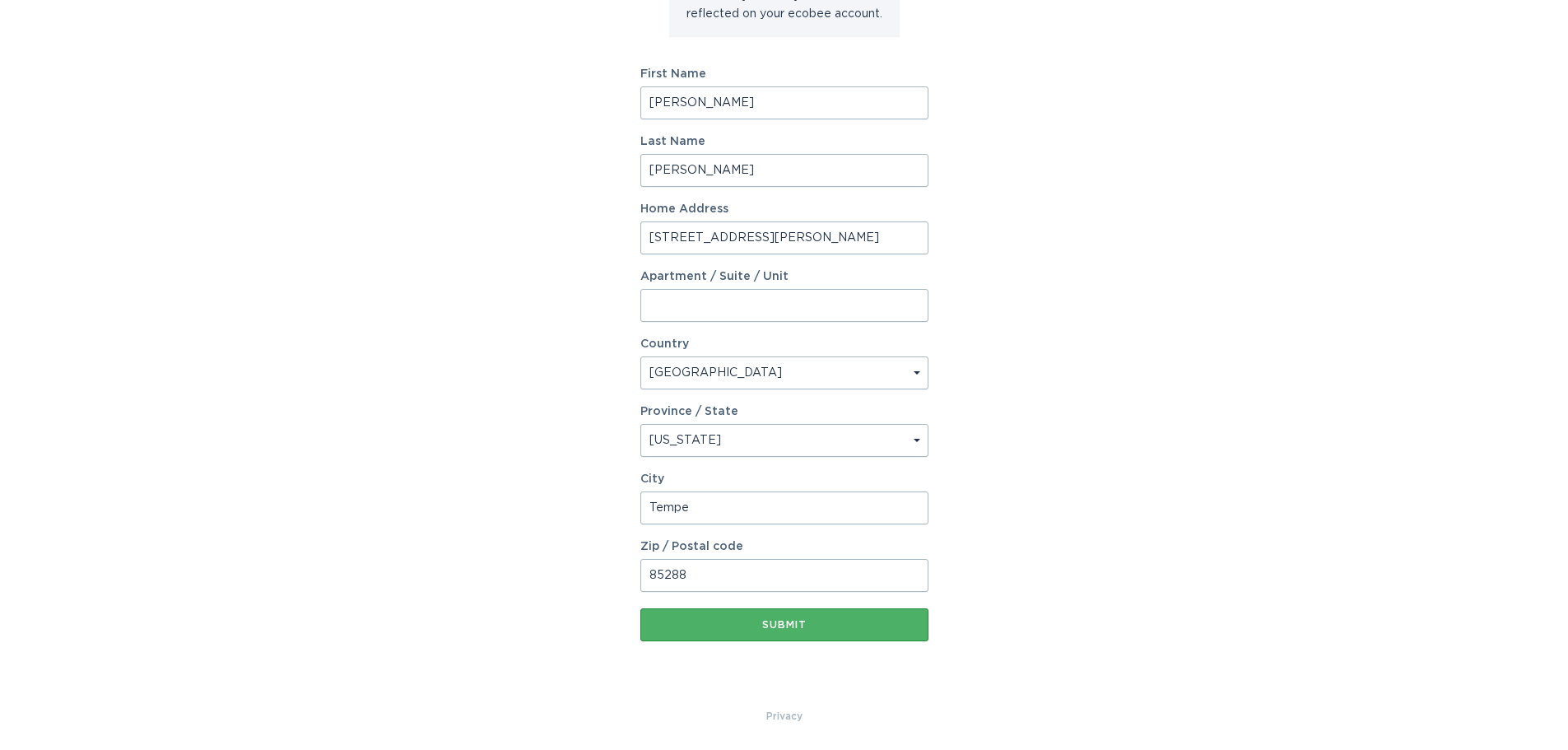
click at [790, 626] on div "Submit" at bounding box center [784, 625] width 272 height 9
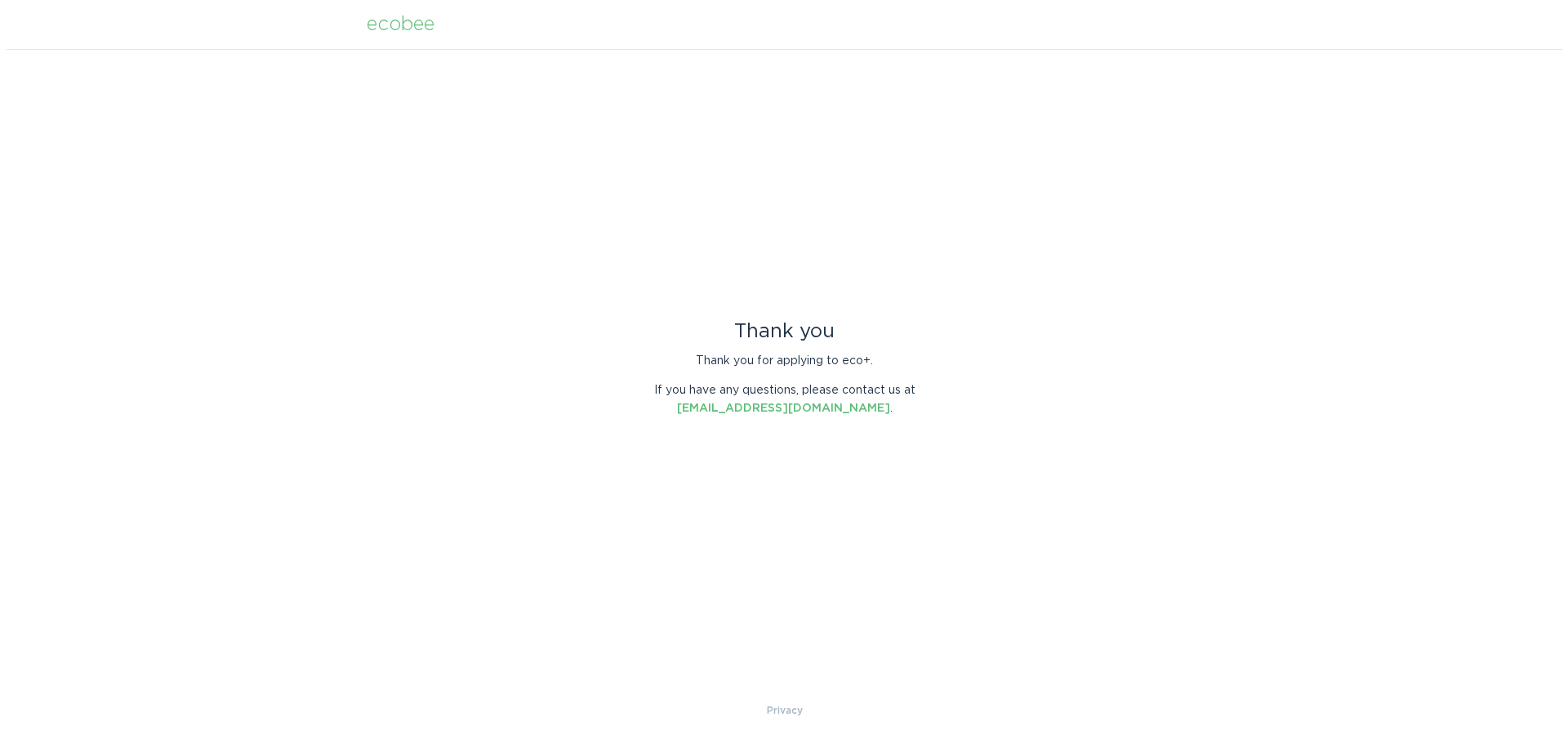
scroll to position [0, 0]
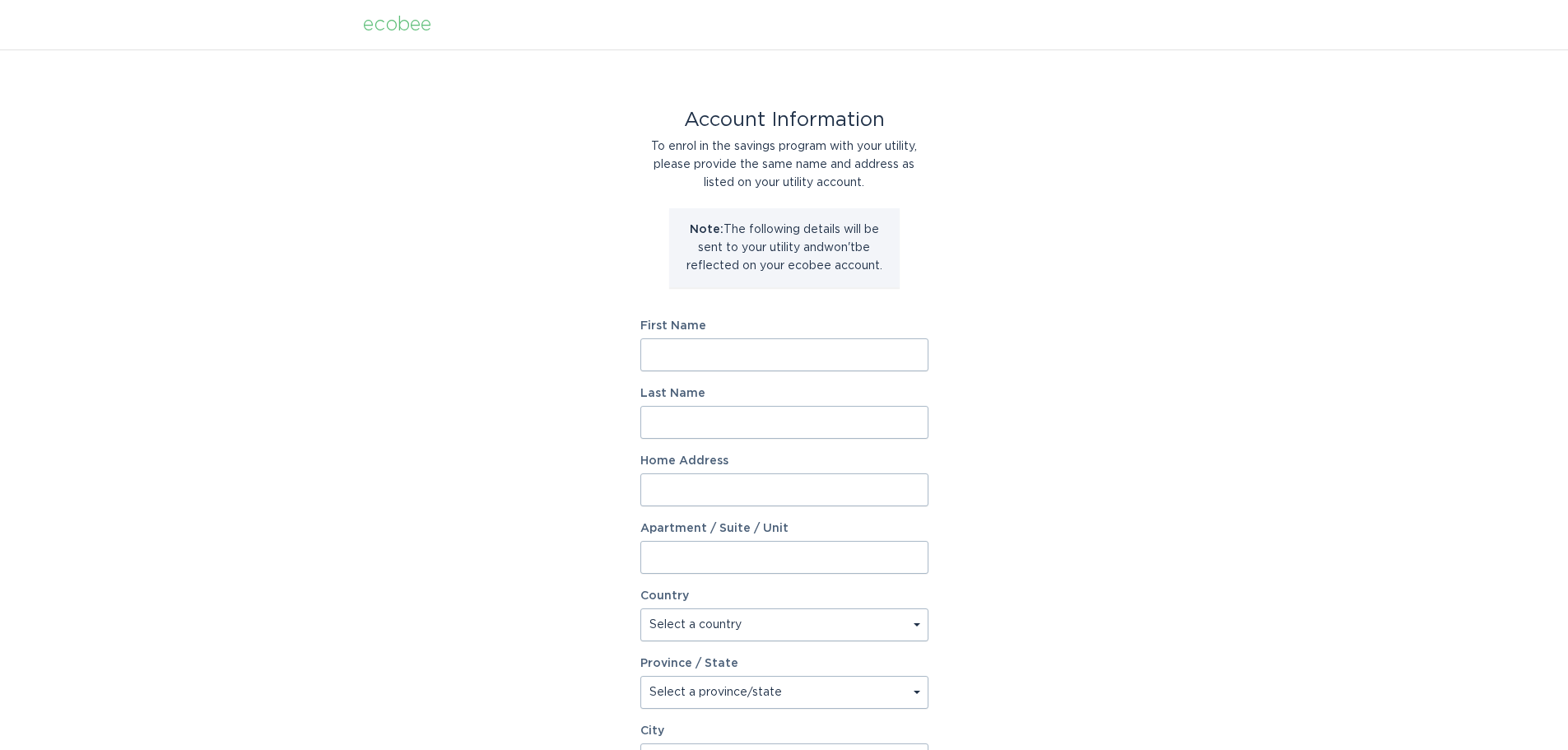
click at [774, 355] on input "First Name" at bounding box center [784, 354] width 288 height 33
type input "[PERSON_NAME]"
type input "[STREET_ADDRESS][PERSON_NAME]"
select select "US"
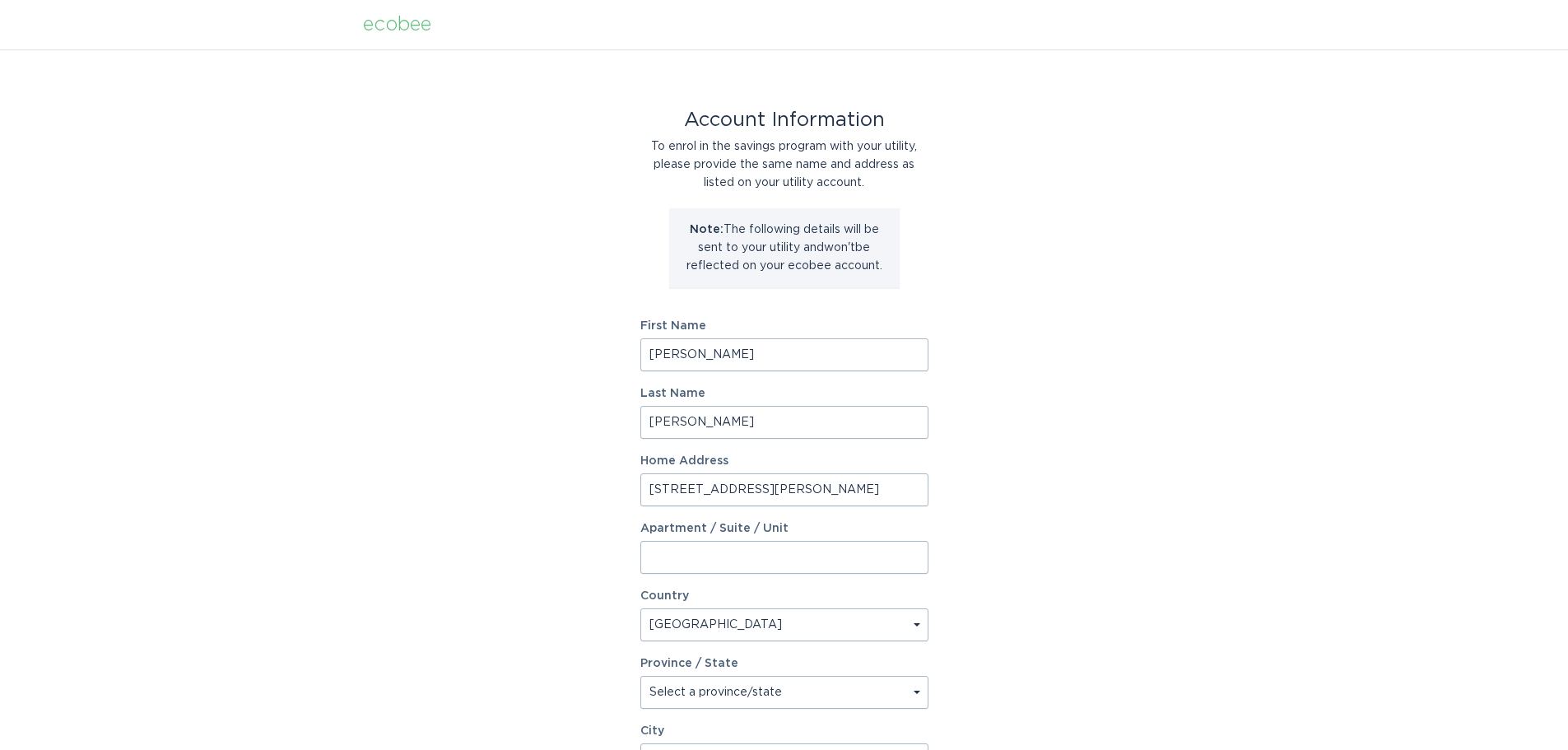
type input "Tempe"
type input "85288"
select select "AZ"
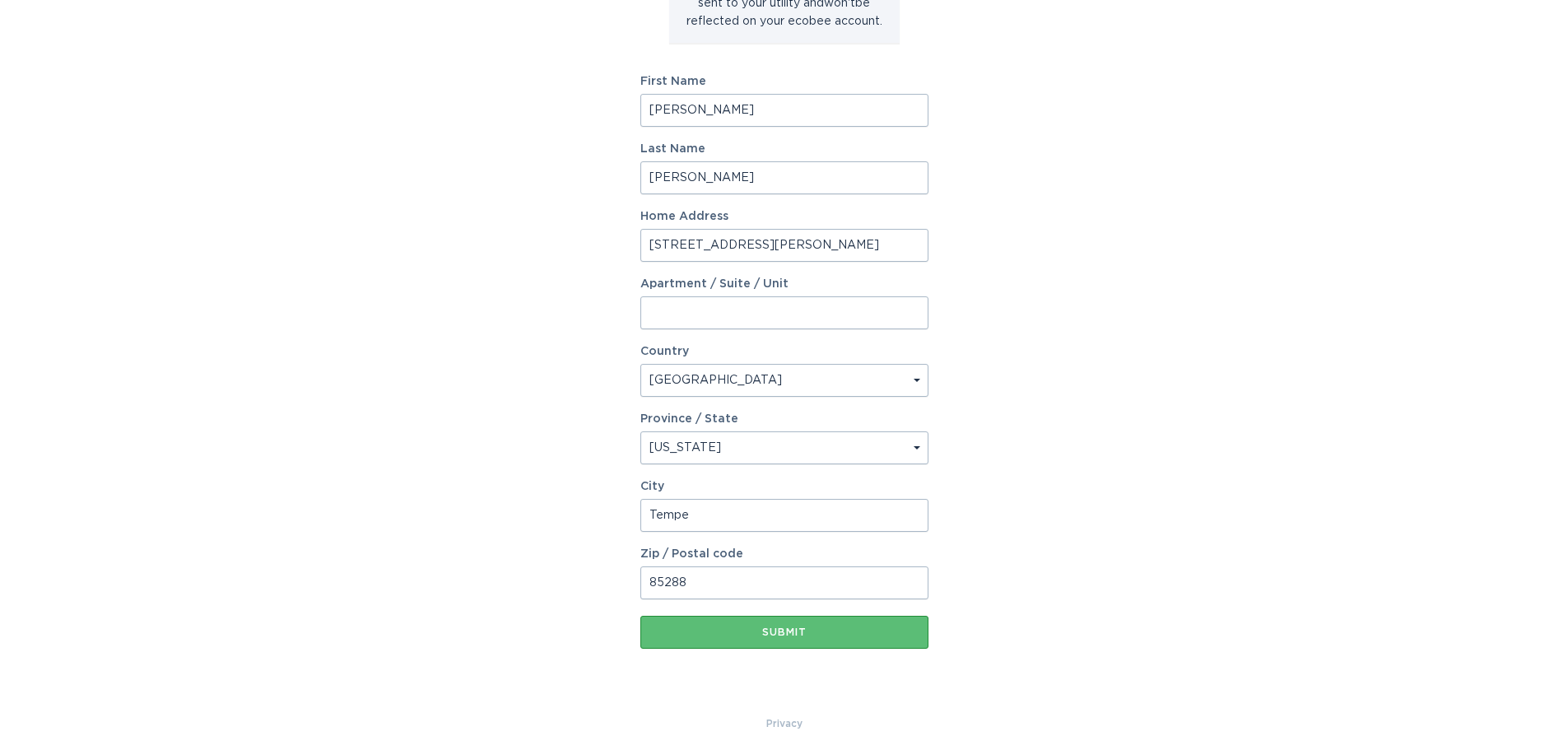
scroll to position [252, 0]
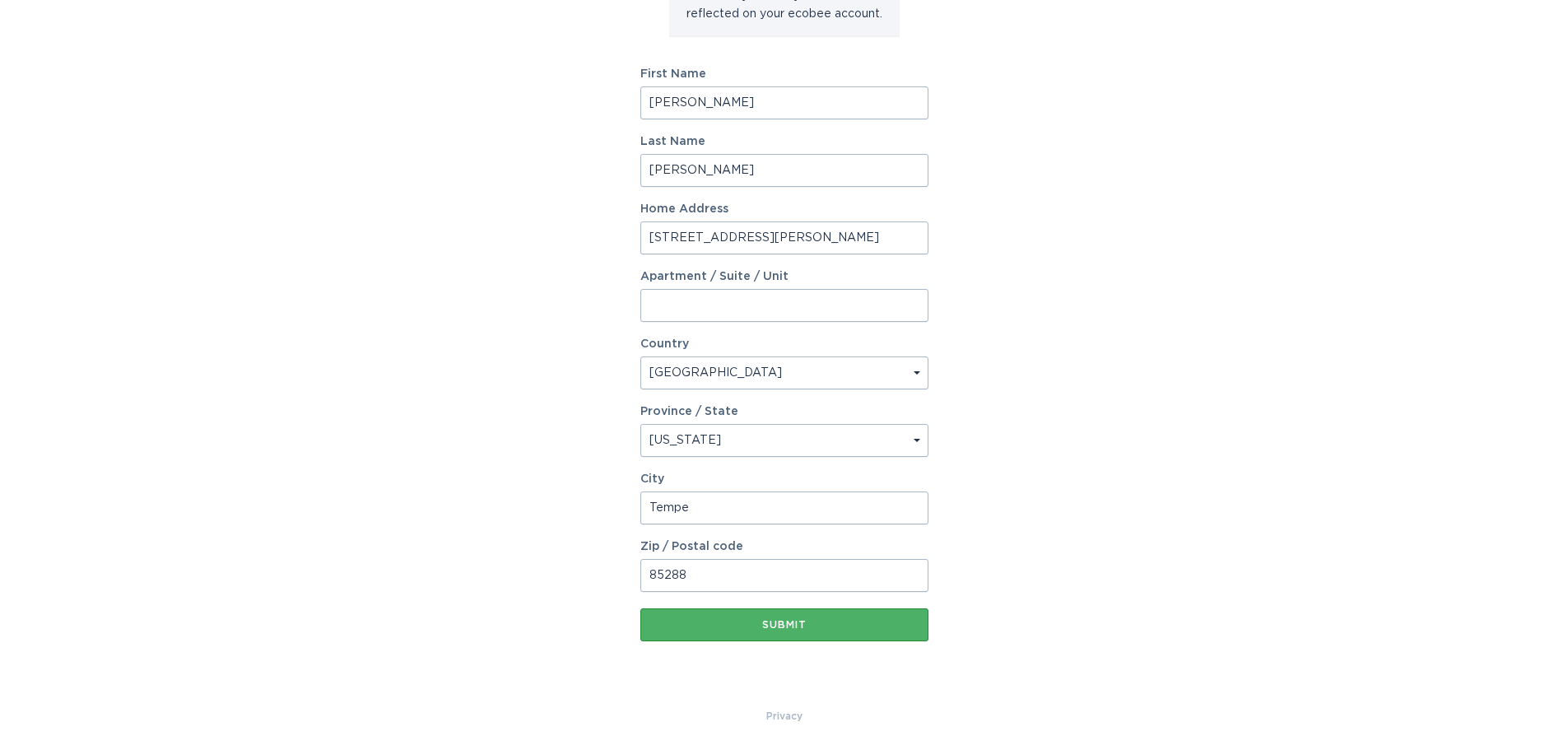
click at [844, 610] on button "Submit" at bounding box center [784, 624] width 288 height 33
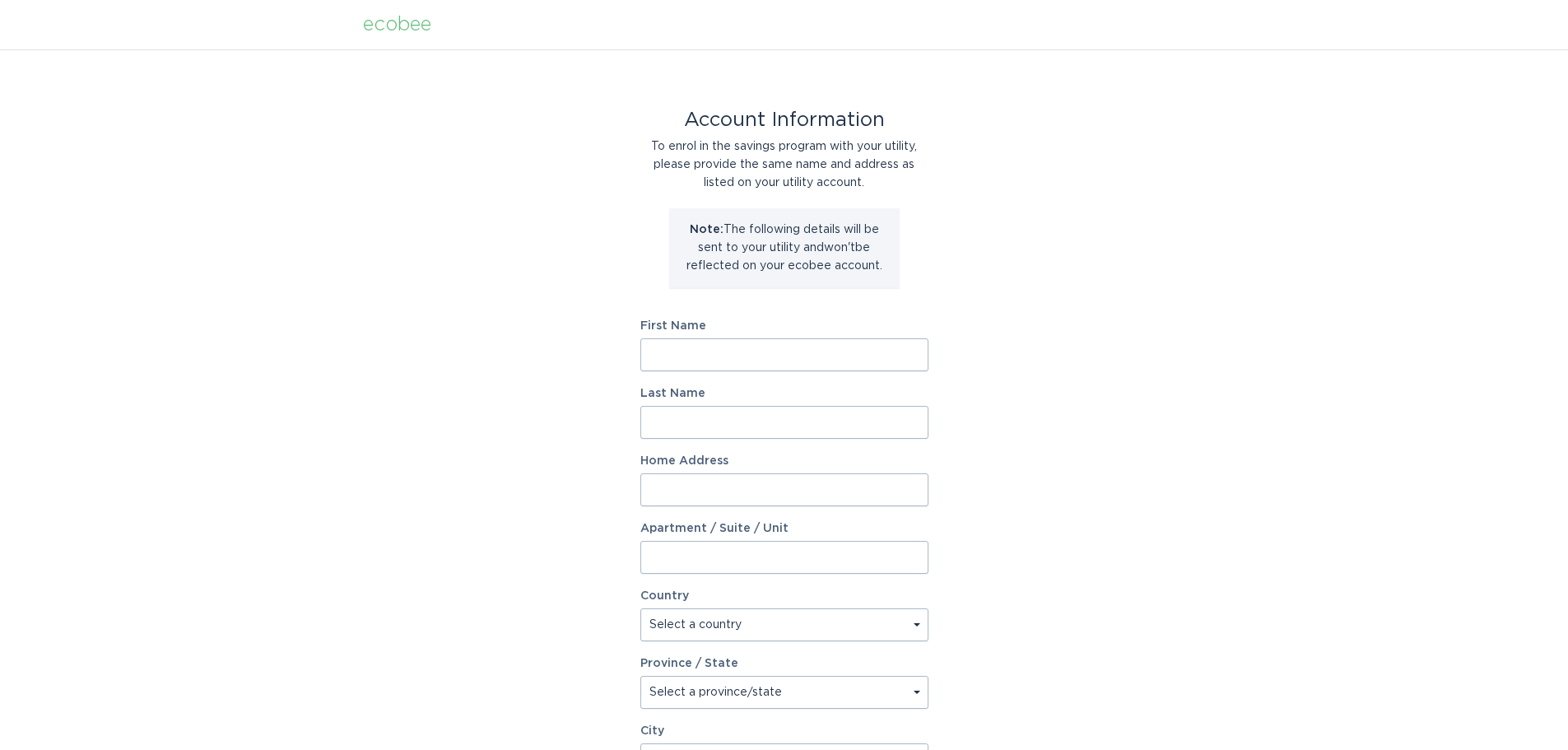
click at [685, 349] on input "First Name" at bounding box center [784, 354] width 288 height 33
type input "[PERSON_NAME]"
type input "[STREET_ADDRESS][PERSON_NAME]"
select select "US"
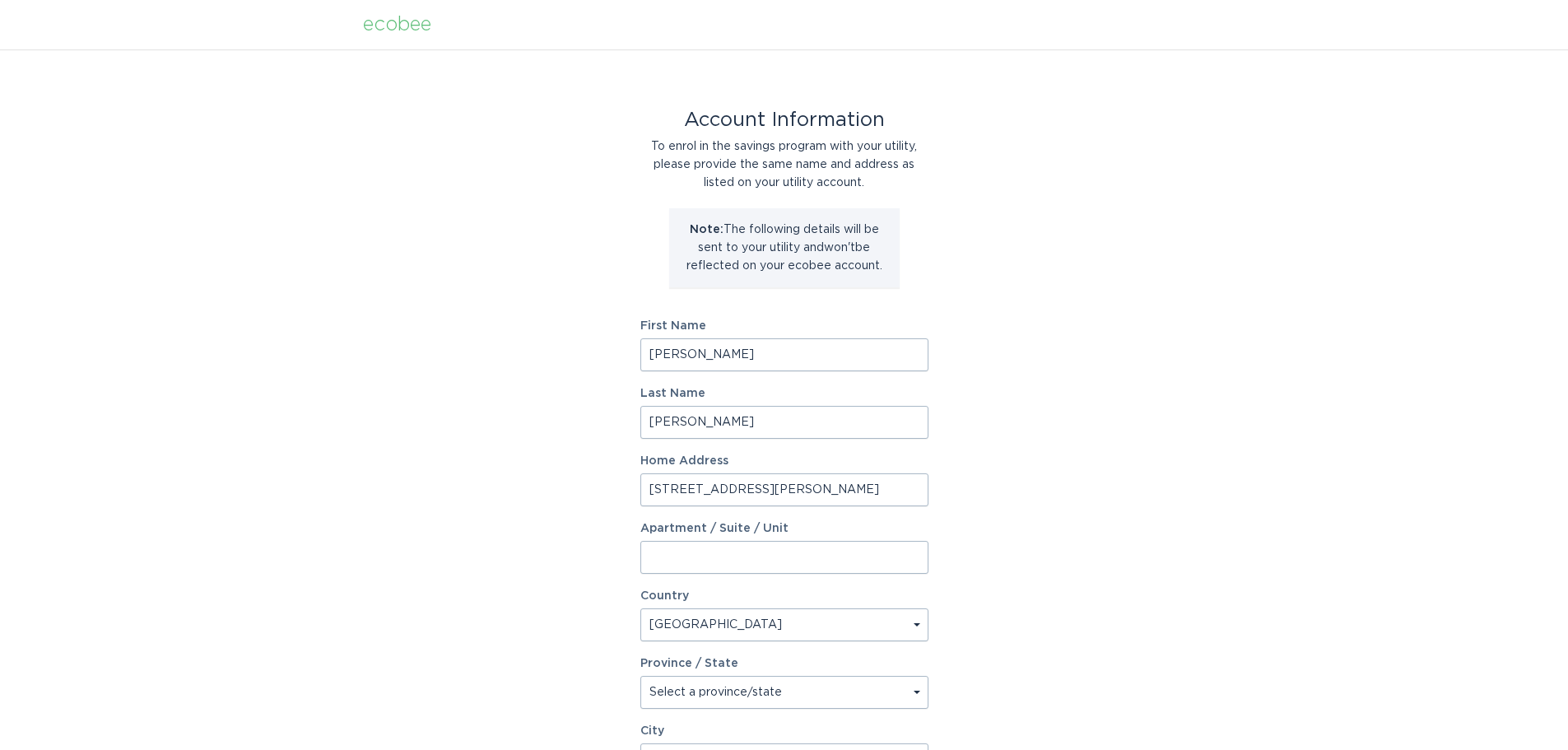
type input "Tempe"
type input "85288"
select select "AZ"
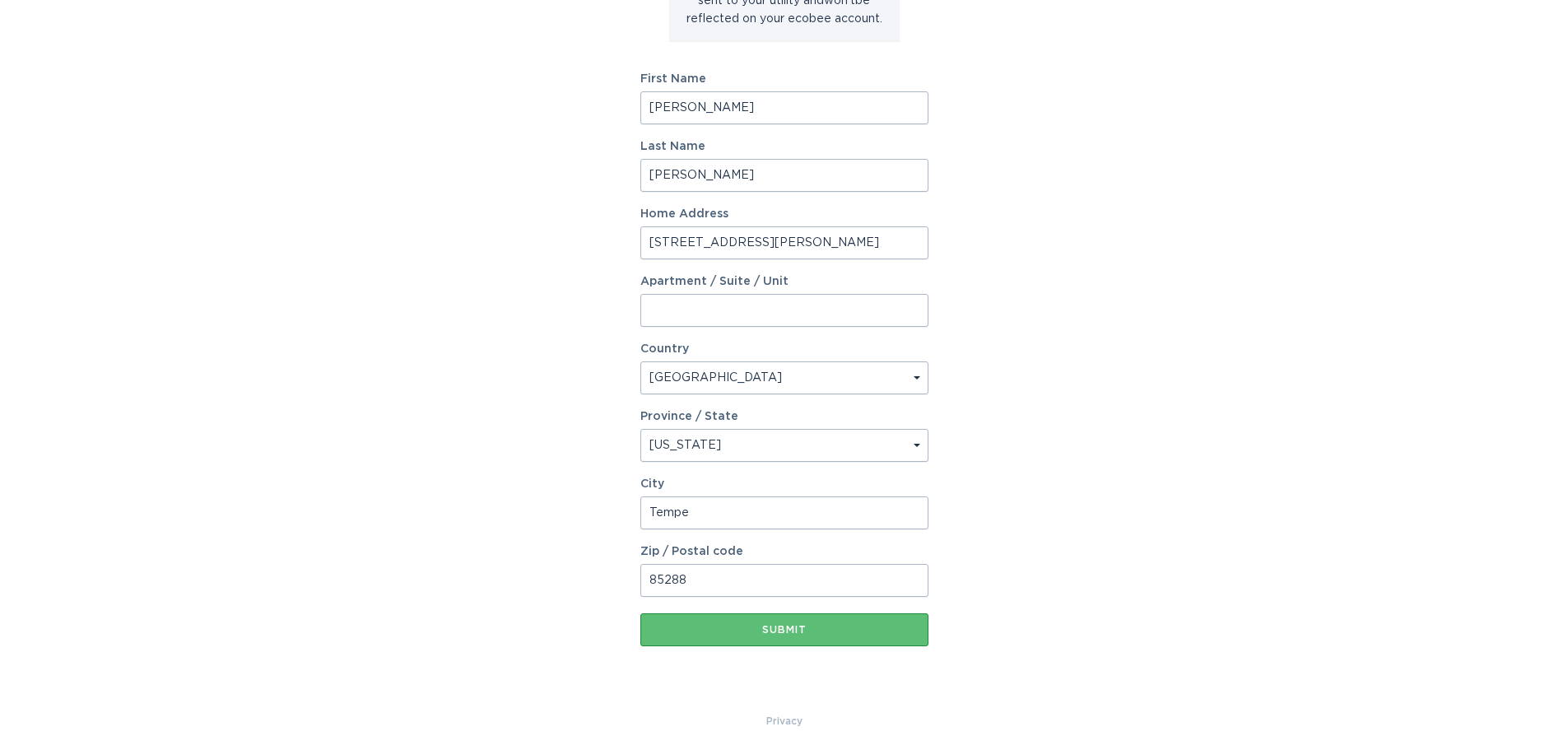
scroll to position [252, 0]
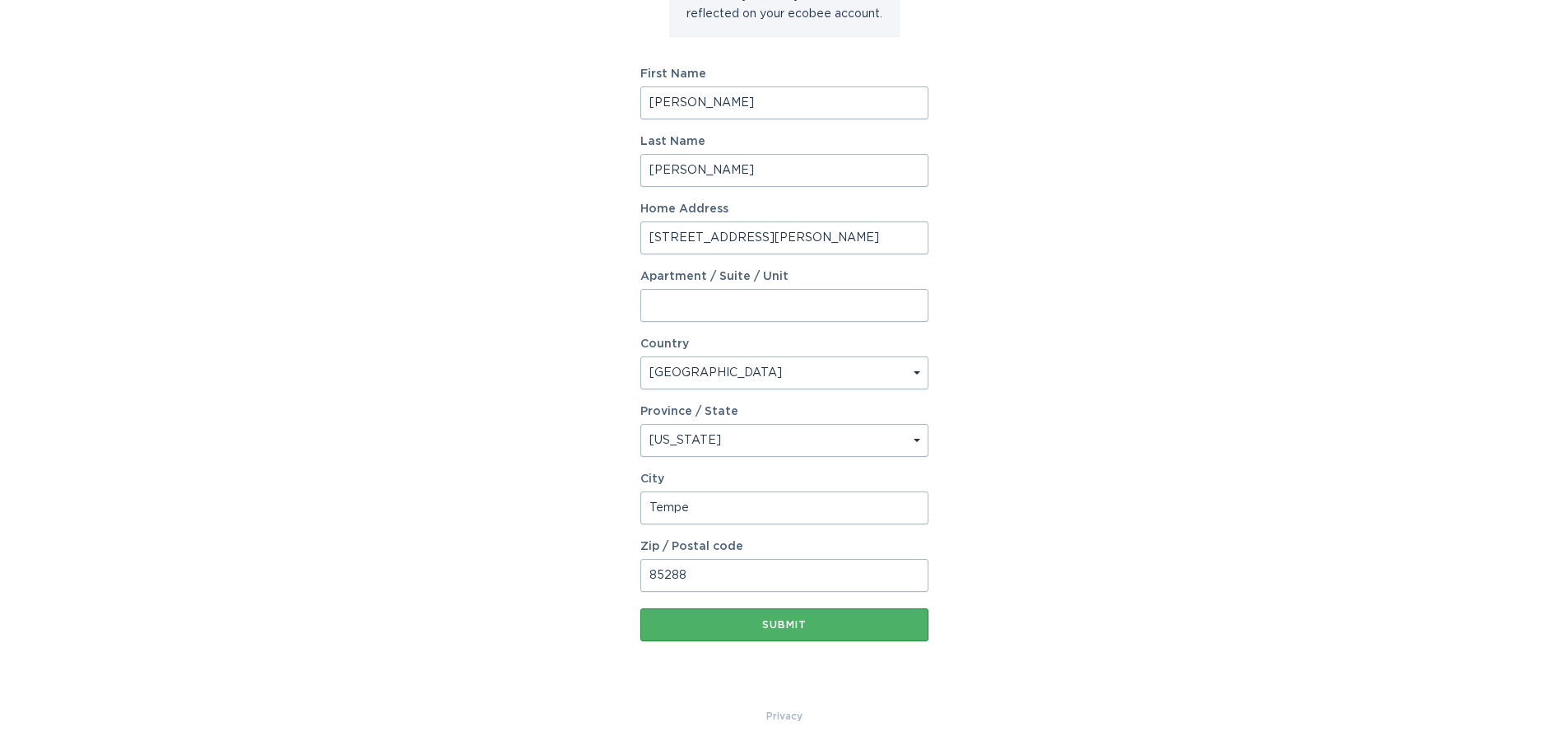
click at [781, 626] on div "Submit" at bounding box center [784, 625] width 272 height 9
